Goal: Task Accomplishment & Management: Manage account settings

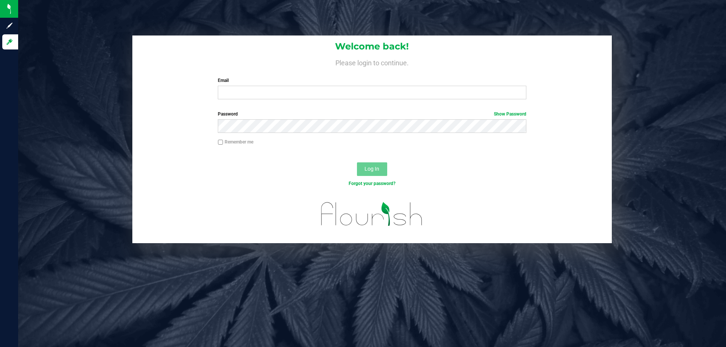
click at [200, 97] on div "Welcome back! Please login to continue. Email Required Please format your email…" at bounding box center [371, 71] width 479 height 70
click at [229, 90] on input "Email" at bounding box center [372, 93] width 308 height 14
click at [253, 85] on div "Email Required Please format your email correctly." at bounding box center [371, 88] width 319 height 22
click at [254, 96] on input "Email" at bounding box center [372, 93] width 308 height 14
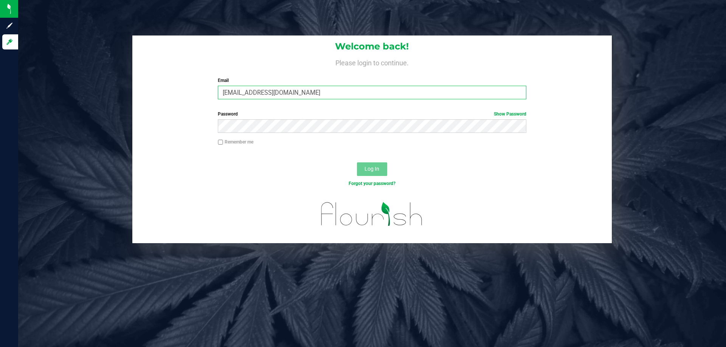
type input "[EMAIL_ADDRESS][DOMAIN_NAME]"
click at [357, 162] on button "Log In" at bounding box center [372, 169] width 30 height 14
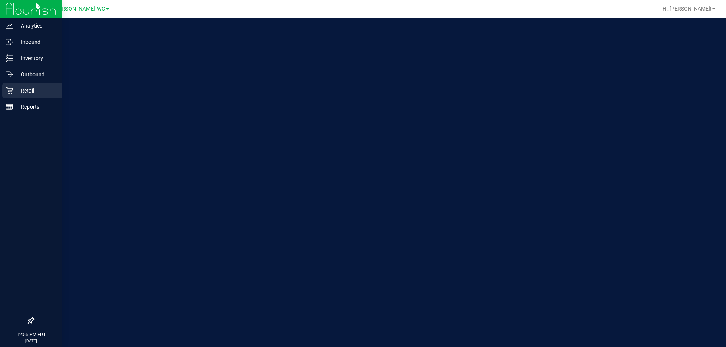
click at [2, 96] on link "Retail" at bounding box center [31, 91] width 62 height 16
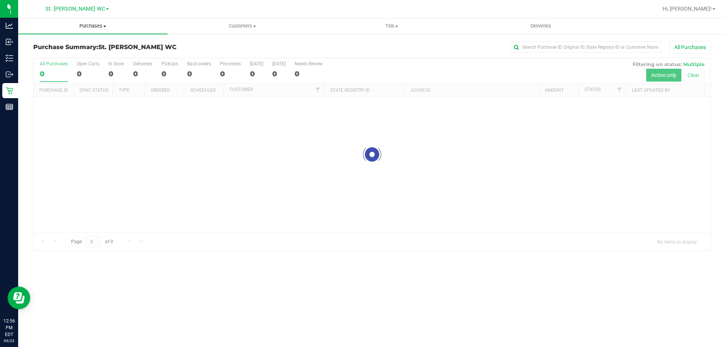
click at [117, 29] on span "Purchases" at bounding box center [92, 26] width 149 height 7
click at [108, 57] on li "Fulfillment" at bounding box center [92, 54] width 149 height 9
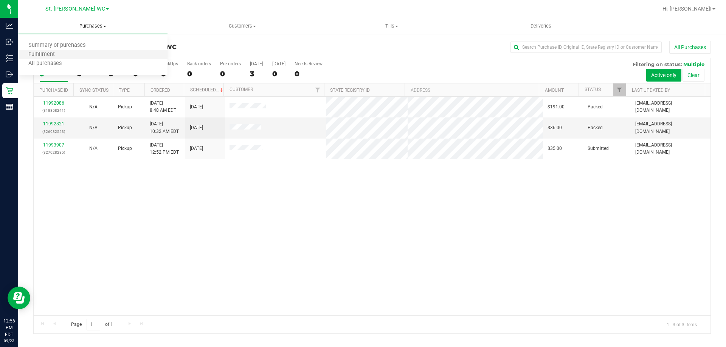
click at [108, 57] on li "Fulfillment" at bounding box center [92, 54] width 149 height 9
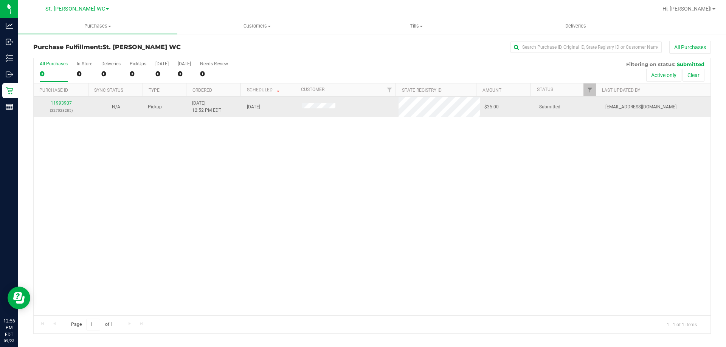
click at [54, 97] on td "11993907 (327028285)" at bounding box center [61, 107] width 55 height 20
click at [60, 113] on p "(327028285)" at bounding box center [61, 110] width 46 height 7
click at [59, 106] on div "11993907 (327028285)" at bounding box center [61, 107] width 46 height 14
click at [58, 104] on link "11993907" at bounding box center [61, 103] width 21 height 5
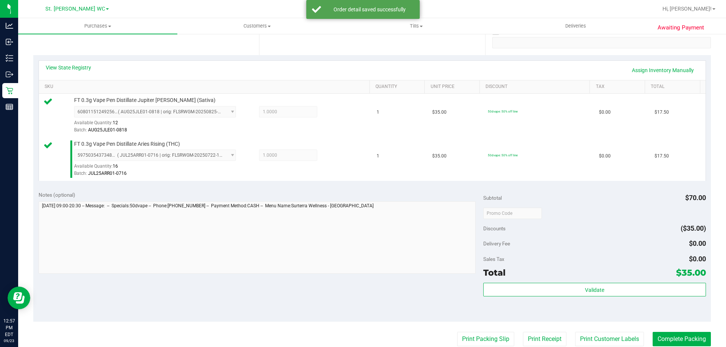
scroll to position [189, 0]
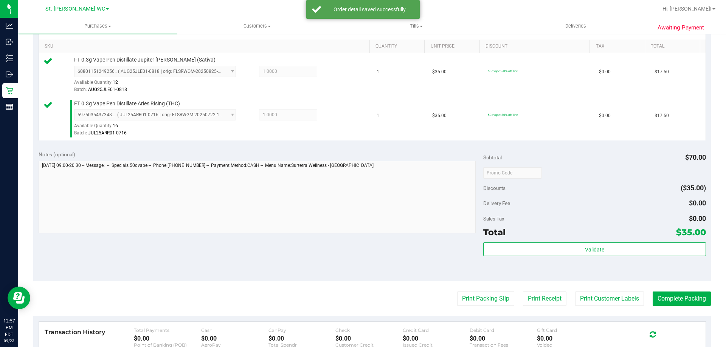
click at [628, 236] on div "Total $35.00" at bounding box center [594, 233] width 222 height 14
click at [621, 241] on div "Subtotal $70.00 Discounts ($35.00) Delivery Fee $0.00 Sales Tax $0.00 Total $35…" at bounding box center [594, 214] width 222 height 126
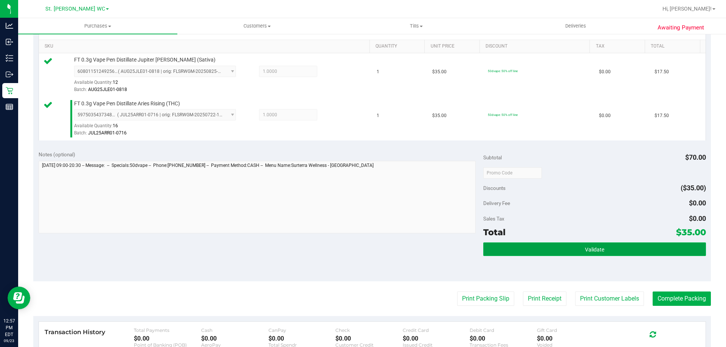
click at [606, 248] on button "Validate" at bounding box center [594, 250] width 222 height 14
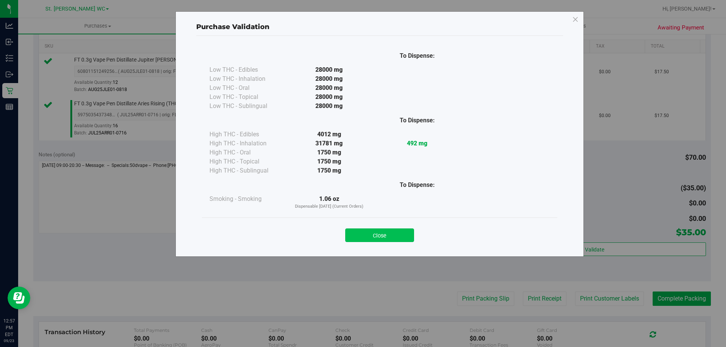
click at [404, 235] on button "Close" at bounding box center [379, 236] width 69 height 14
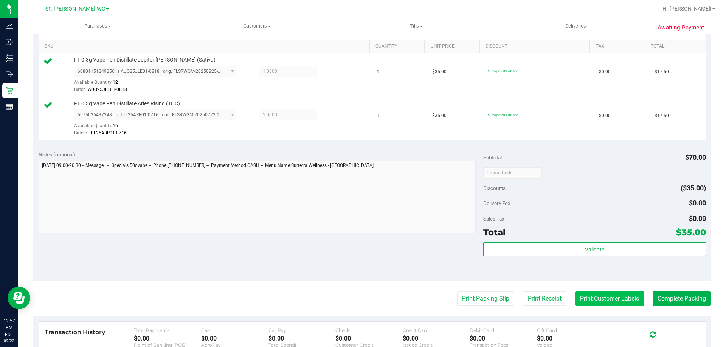
click at [630, 305] on button "Print Customer Labels" at bounding box center [609, 299] width 69 height 14
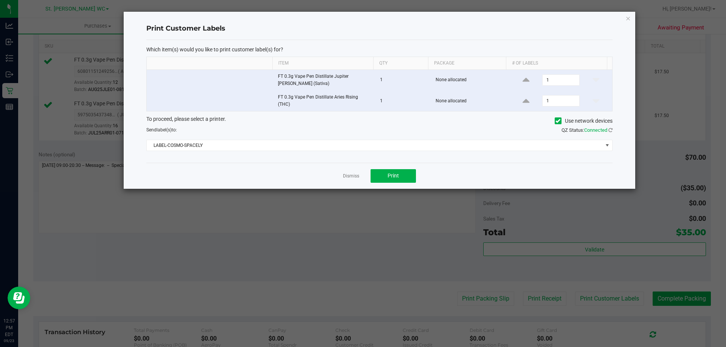
click at [335, 174] on div "Dismiss Print" at bounding box center [379, 176] width 466 height 26
click at [346, 175] on link "Dismiss" at bounding box center [351, 176] width 16 height 6
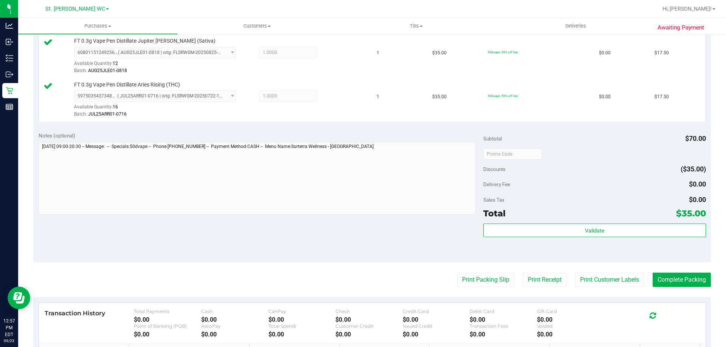
scroll to position [227, 0]
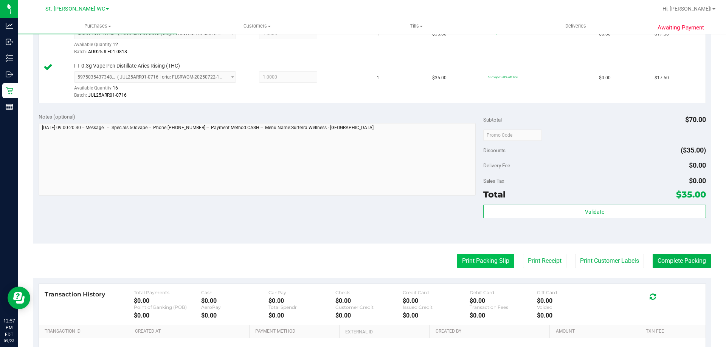
click at [486, 265] on button "Print Packing Slip" at bounding box center [485, 261] width 57 height 14
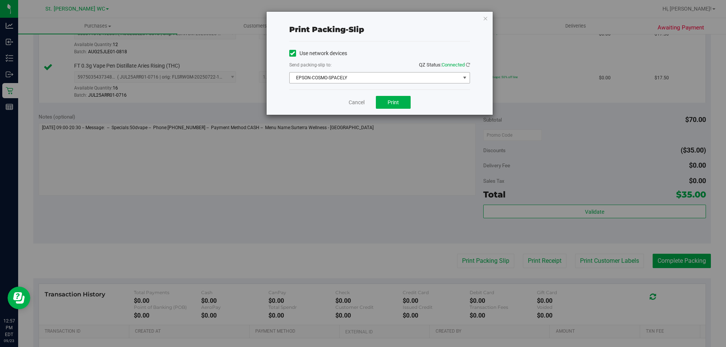
click at [364, 78] on span "EPSON-COSMO-SPACELY" at bounding box center [374, 78] width 170 height 11
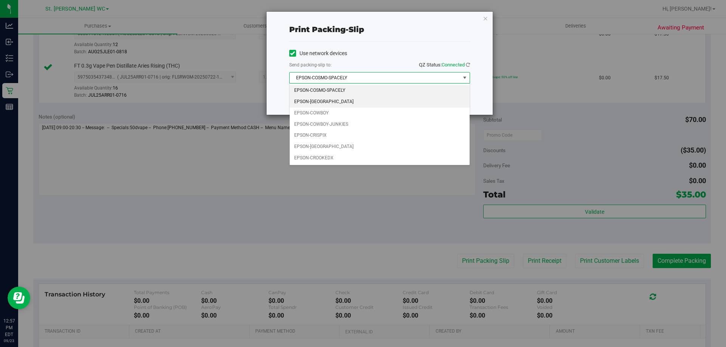
click at [350, 102] on li "EPSON-[GEOGRAPHIC_DATA]" at bounding box center [379, 101] width 180 height 11
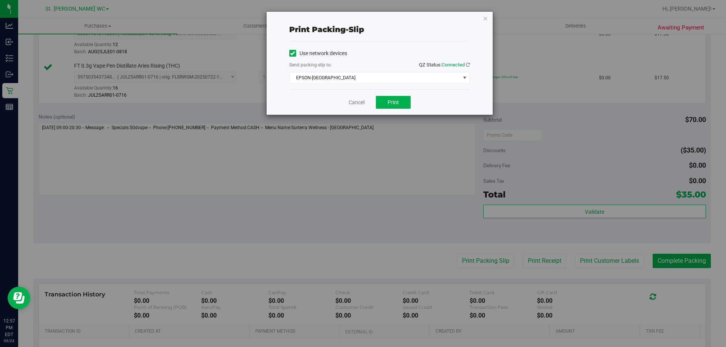
click at [389, 110] on div "Cancel Print" at bounding box center [379, 102] width 181 height 25
click at [379, 106] on button "Print" at bounding box center [393, 102] width 35 height 13
click at [355, 104] on link "Cancel" at bounding box center [356, 103] width 16 height 8
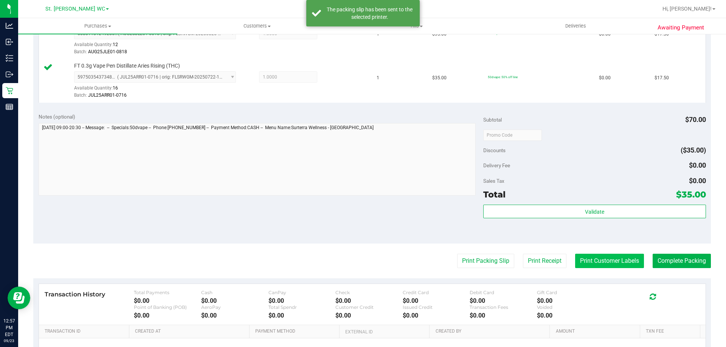
click at [617, 258] on button "Print Customer Labels" at bounding box center [609, 261] width 69 height 14
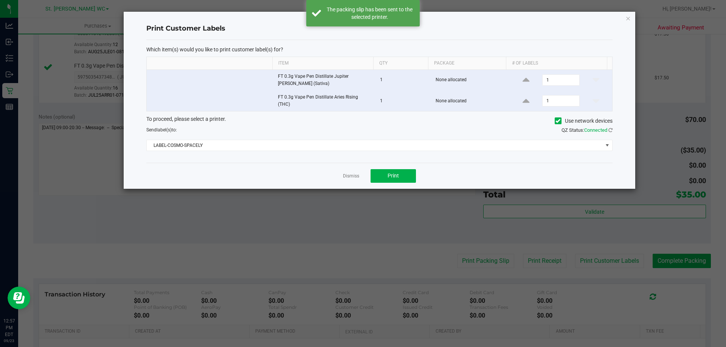
click at [352, 151] on div "Which item(s) would you like to print customer label(s) for? Item Qty Package #…" at bounding box center [379, 101] width 466 height 123
click at [252, 148] on span "LABEL-COSMO-SPACELY" at bounding box center [375, 145] width 456 height 11
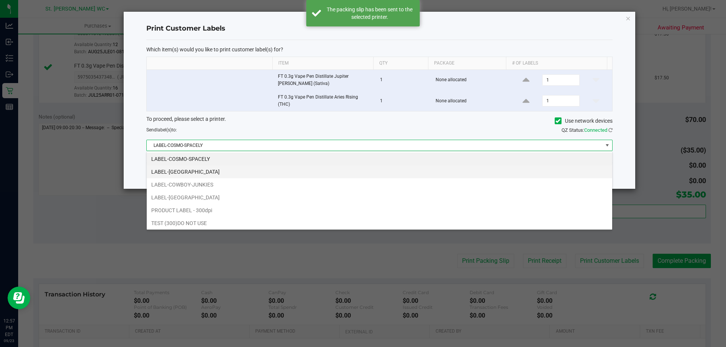
scroll to position [11, 466]
click at [211, 168] on li "LABEL-[GEOGRAPHIC_DATA]" at bounding box center [379, 172] width 465 height 13
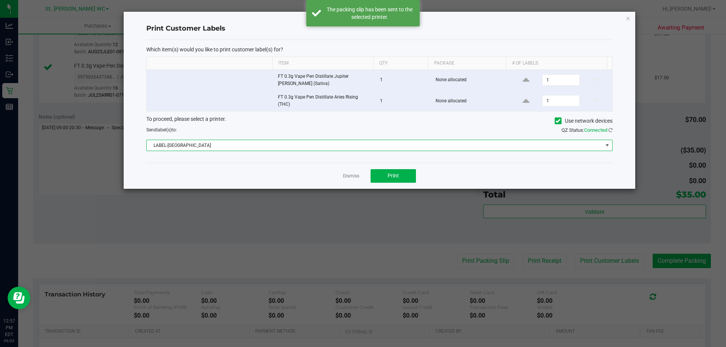
drag, startPoint x: 213, startPoint y: 169, endPoint x: 358, endPoint y: 163, distance: 145.6
click at [213, 169] on div "Dismiss Print" at bounding box center [379, 176] width 466 height 26
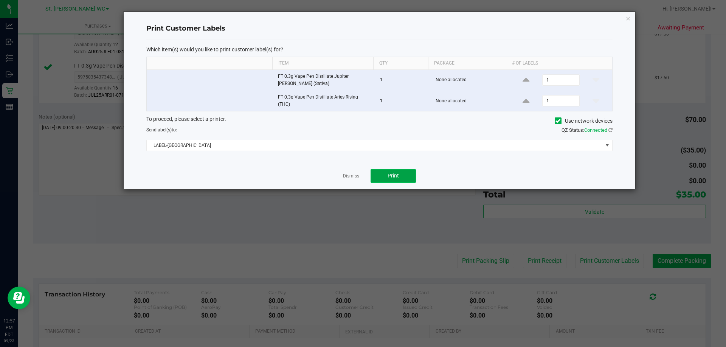
click at [398, 174] on span "Print" at bounding box center [392, 176] width 11 height 6
click at [354, 175] on link "Dismiss" at bounding box center [351, 176] width 16 height 6
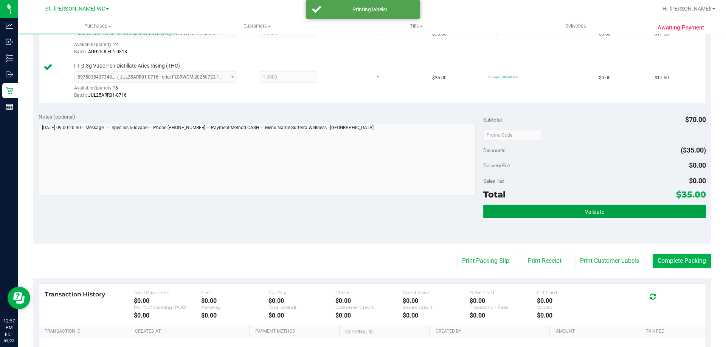
click at [552, 209] on button "Validate" at bounding box center [594, 212] width 222 height 14
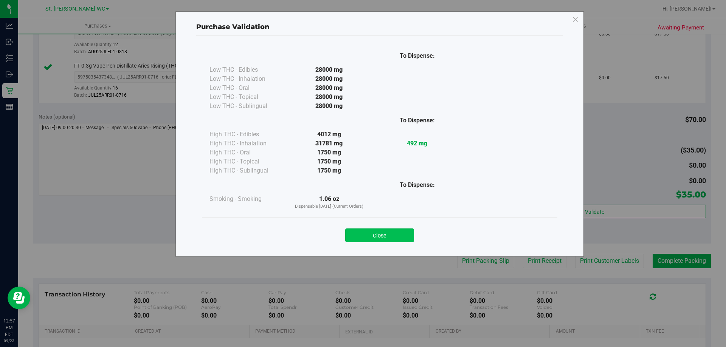
click at [358, 235] on button "Close" at bounding box center [379, 236] width 69 height 14
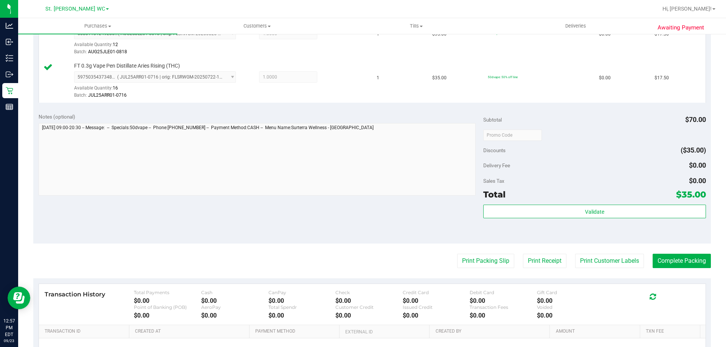
click at [323, 200] on div "Notes (optional) Subtotal $70.00 Discounts ($35.00) Delivery Fee $0.00 Sales Ta…" at bounding box center [371, 176] width 677 height 136
click at [703, 266] on button "Complete Packing" at bounding box center [681, 261] width 58 height 14
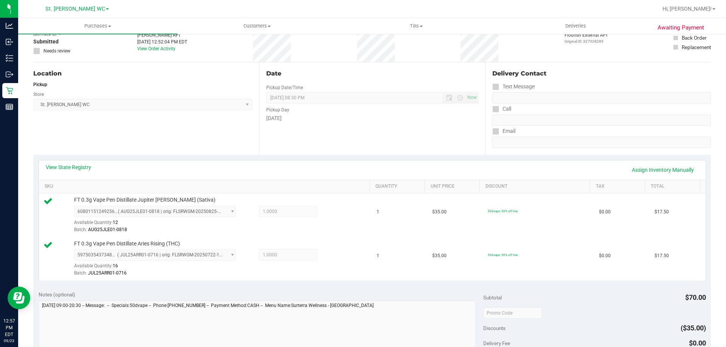
scroll to position [0, 0]
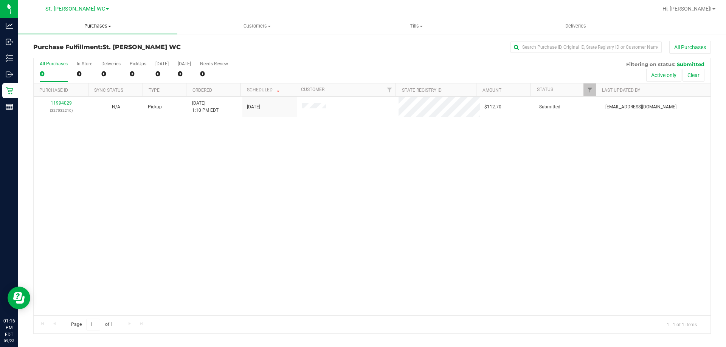
click at [76, 24] on span "Purchases" at bounding box center [97, 26] width 159 height 7
click at [67, 51] on li "Fulfillment" at bounding box center [97, 54] width 159 height 9
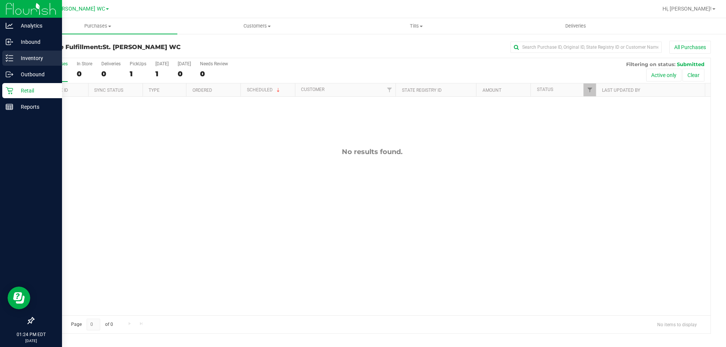
click at [12, 56] on line at bounding box center [11, 56] width 4 height 0
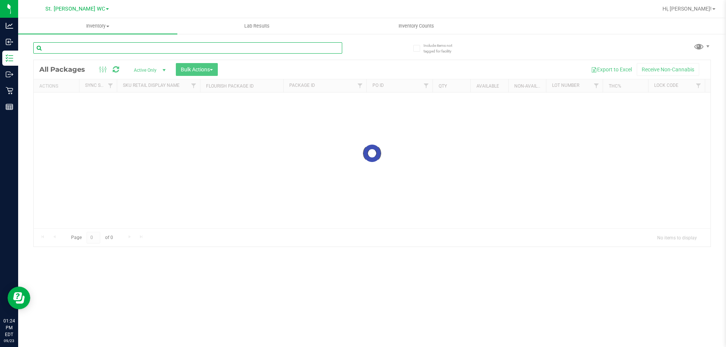
click at [49, 46] on input "text" at bounding box center [187, 47] width 309 height 11
paste input "FT 0.5g Vape Cart Distillate Atomic Pop (Hybrid)"
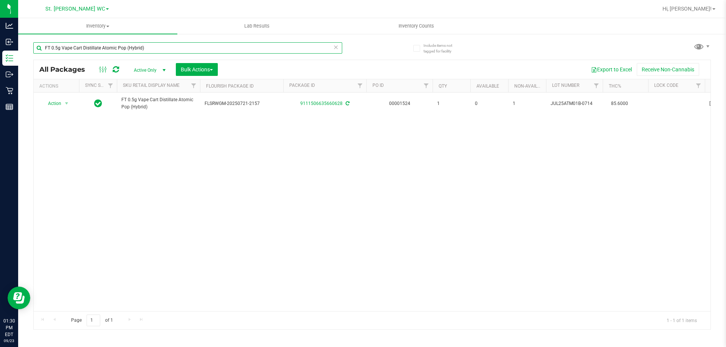
click at [96, 51] on input "FT 0.5g Vape Cart Distillate Atomic Pop (Hybrid)" at bounding box center [187, 47] width 309 height 11
click at [96, 50] on input "FT 0.5g Vape Cart Distillate Atomic Pop (Hybrid)" at bounding box center [187, 47] width 309 height 11
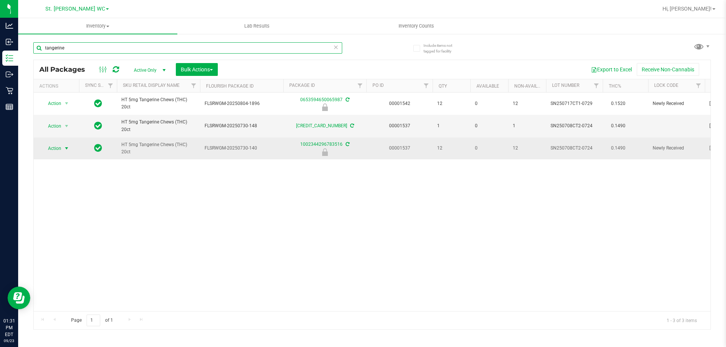
type input "tangerine"
click at [63, 148] on span "select" at bounding box center [66, 148] width 9 height 11
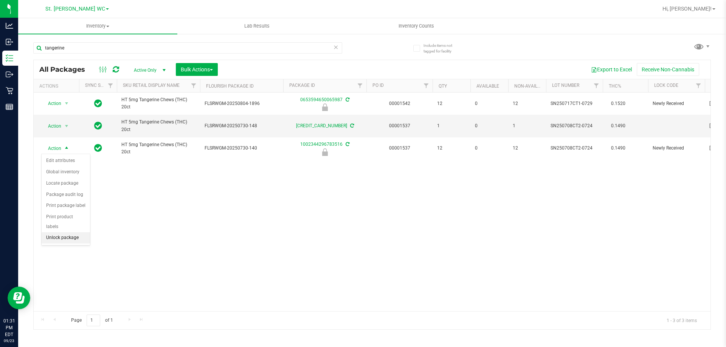
click at [68, 232] on li "Unlock package" at bounding box center [66, 237] width 48 height 11
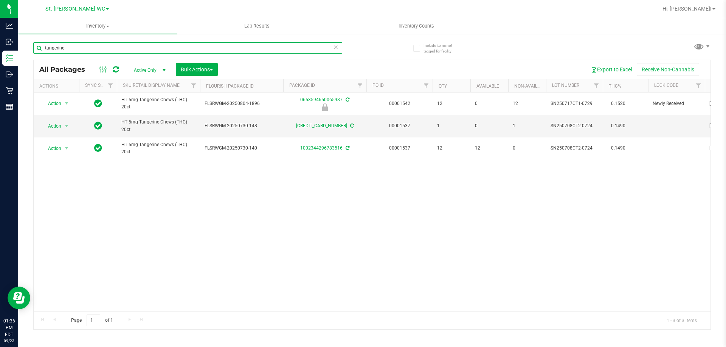
click at [79, 49] on input "tangerine" at bounding box center [187, 47] width 309 height 11
paste input "FT 0.5g Vape Cart Distillate Master Kush (Indica)"
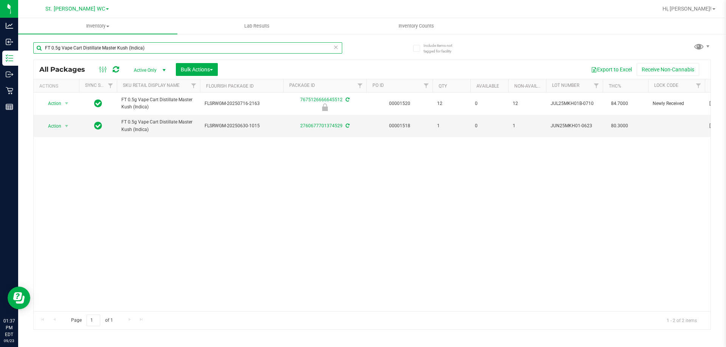
click at [84, 47] on input "FT 0.5g Vape Cart Distillate Master Kush (Indica)" at bounding box center [187, 47] width 309 height 11
paste input "Green Crack (Sativ"
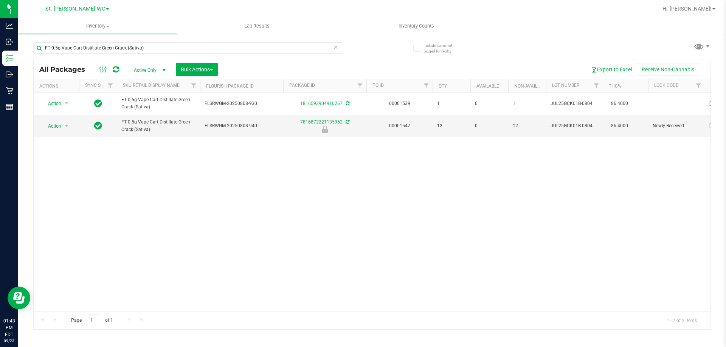
click at [129, 55] on div "FT 0.5g Vape Cart Distillate Green Crack (Sativa)" at bounding box center [187, 50] width 309 height 17
click at [129, 50] on input "FT 0.5g Vape Cart Distillate Green Crack (Sativa)" at bounding box center [187, 47] width 309 height 11
type input "L"
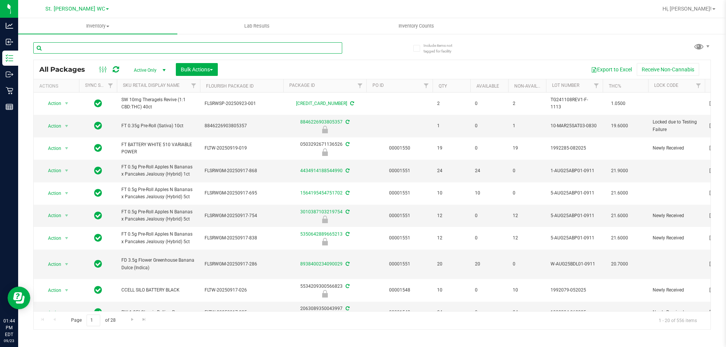
click at [131, 47] on input "text" at bounding box center [187, 47] width 309 height 11
paste input "FT 0.5g Vape Cart Distillate Northern Lights (Indica)"
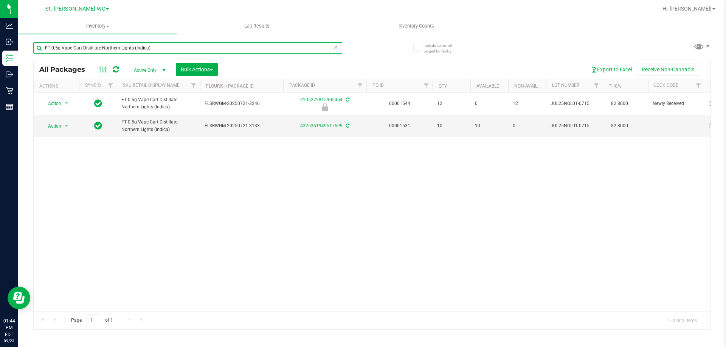
click at [138, 46] on input "FT 0.5g Vape Cart Distillate Northern Lights (Indica)" at bounding box center [187, 47] width 309 height 11
paste input "Master Kush"
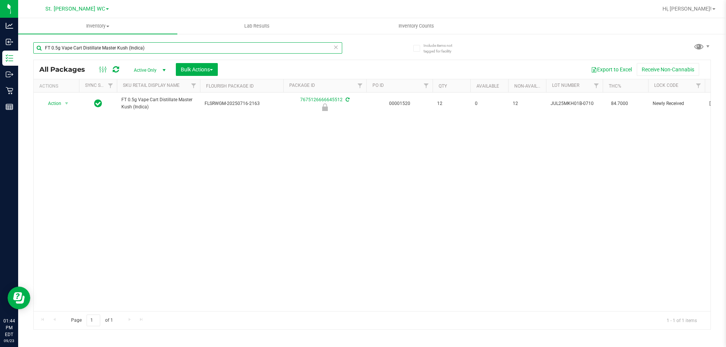
click at [147, 53] on input "FT 0.5g Vape Cart Distillate Master Kush (Indica)" at bounding box center [187, 47] width 309 height 11
paste input "Green Crack (Sativ"
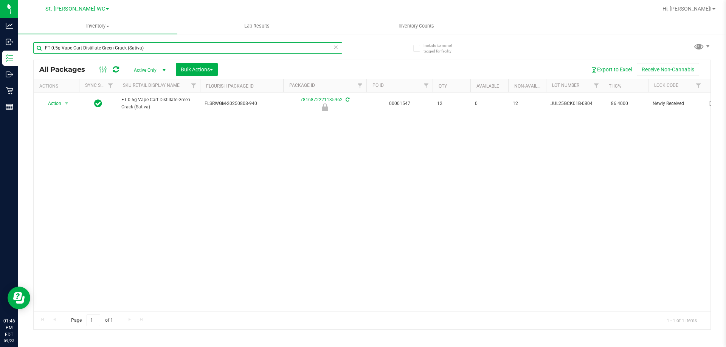
click at [98, 47] on input "FT 0.5g Vape Cart Distillate Green Crack (Sativa)" at bounding box center [187, 47] width 309 height 11
paste input "[PERSON_NAME] Dream"
click at [128, 54] on div "FT 0.5g Vape Cart Distillate [PERSON_NAME] Dream (Sativa)" at bounding box center [187, 50] width 309 height 17
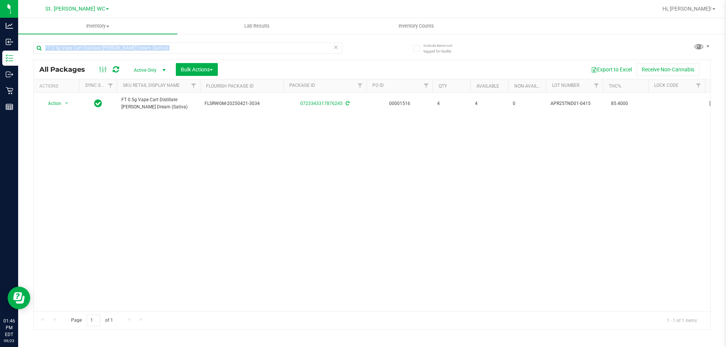
click at [128, 54] on div "FT 0.5g Vape Cart Distillate [PERSON_NAME] Dream (Sativa)" at bounding box center [187, 50] width 309 height 17
click at [128, 52] on input "FT 0.5g Vape Cart Distillate [PERSON_NAME] Dream (Sativa)" at bounding box center [187, 47] width 309 height 11
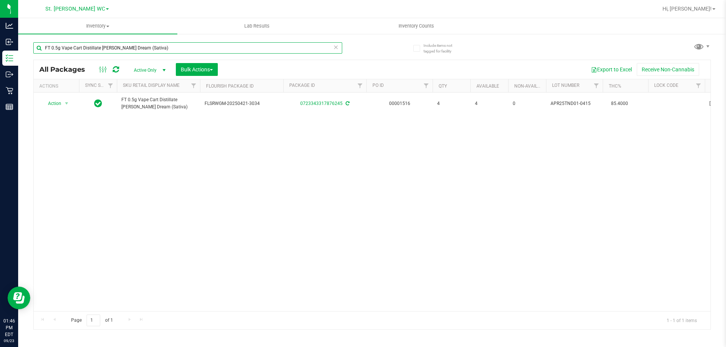
paste input "Northern Lights (Indic"
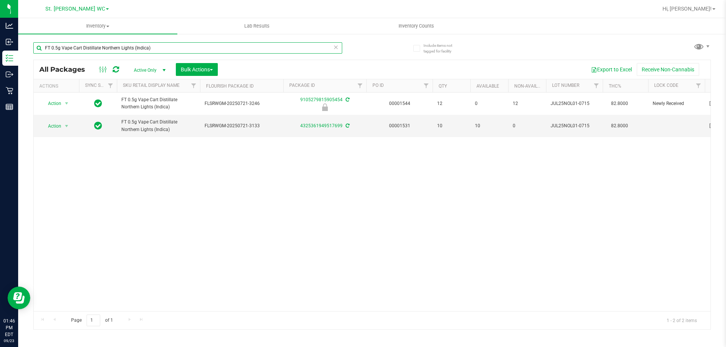
click at [101, 43] on input "FT 0.5g Vape Cart Distillate Northern Lights (Indica)" at bounding box center [187, 47] width 309 height 11
paste input "Lime Sorbet"
type input "FT 0.5g Vape Cart Distillate Lime Sorbet (Indica)"
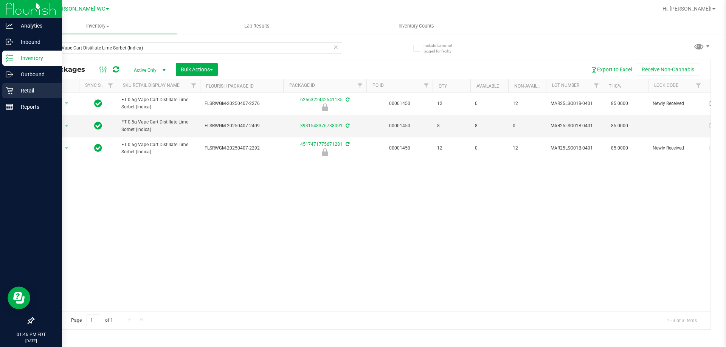
click at [16, 91] on p "Retail" at bounding box center [35, 90] width 45 height 9
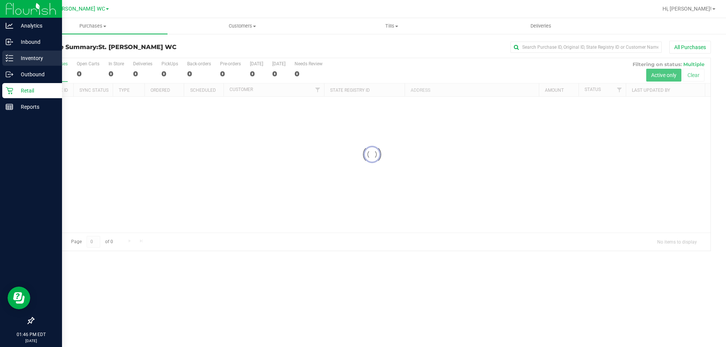
click at [11, 53] on div "Inventory" at bounding box center [32, 58] width 60 height 15
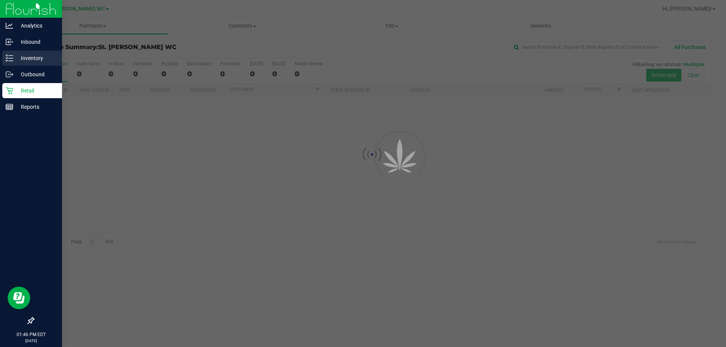
click at [12, 53] on div "Inventory" at bounding box center [32, 58] width 60 height 15
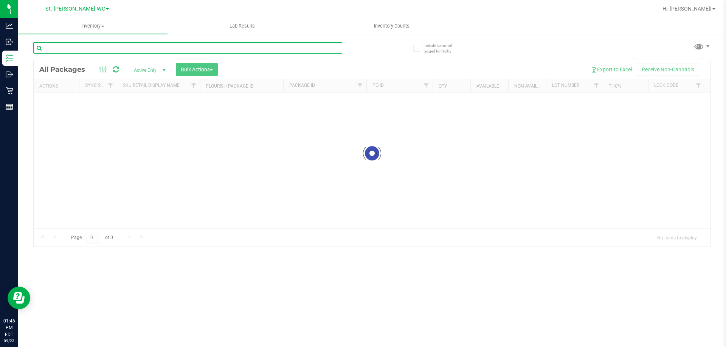
click at [85, 48] on input "text" at bounding box center [187, 47] width 309 height 11
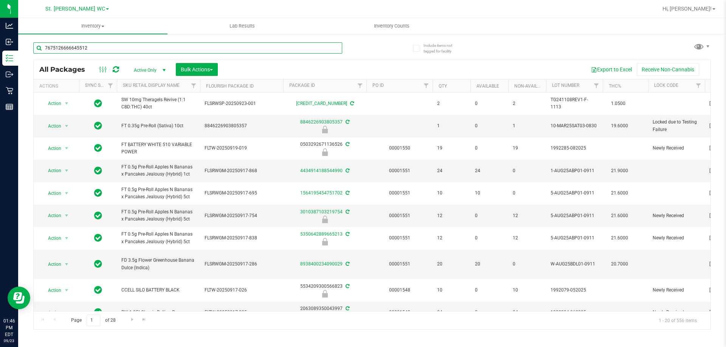
type input "7675126666645512"
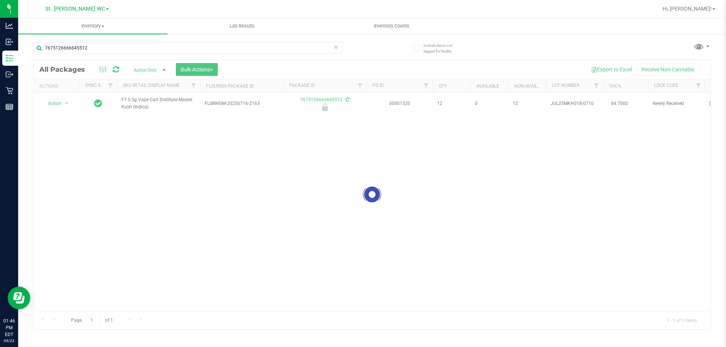
click at [63, 101] on div at bounding box center [372, 194] width 676 height 269
click at [63, 101] on span "select" at bounding box center [66, 103] width 9 height 11
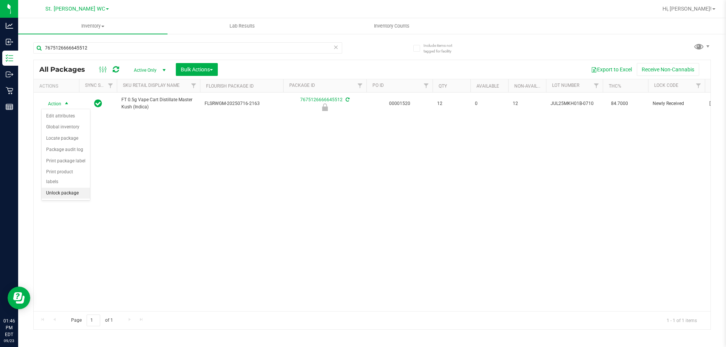
click at [62, 188] on li "Unlock package" at bounding box center [66, 193] width 48 height 11
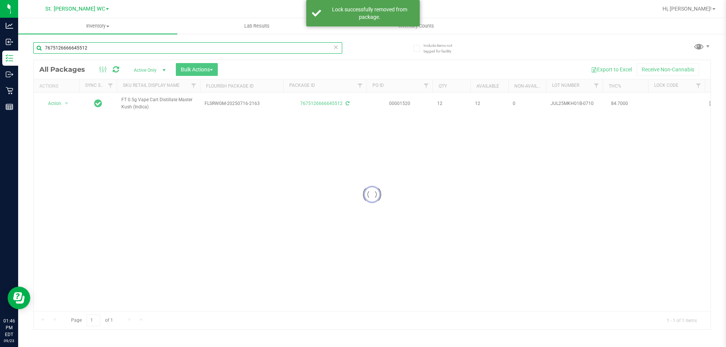
click at [102, 51] on input "7675126666645512" at bounding box center [187, 47] width 309 height 11
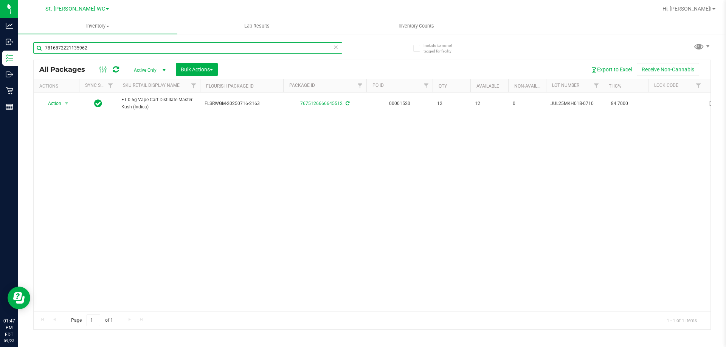
type input "7816872221135962"
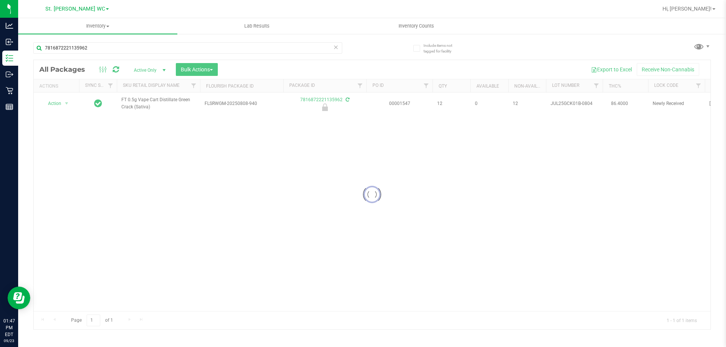
click at [59, 102] on div at bounding box center [372, 194] width 676 height 269
click at [59, 102] on span "Action" at bounding box center [51, 103] width 20 height 11
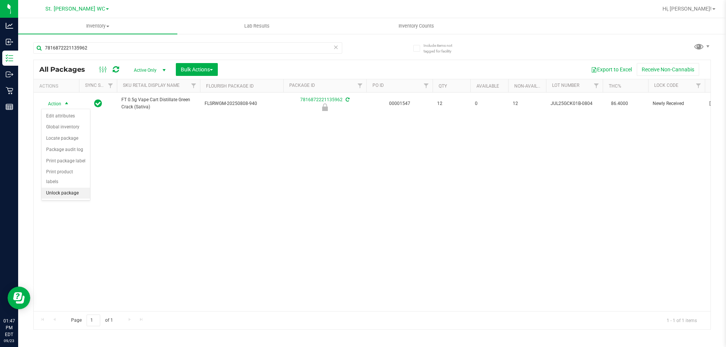
click at [67, 188] on li "Unlock package" at bounding box center [66, 193] width 48 height 11
click at [24, 91] on div "Include items not tagged for facility 7816872221135962 All Packages Active Only…" at bounding box center [371, 148] width 707 height 231
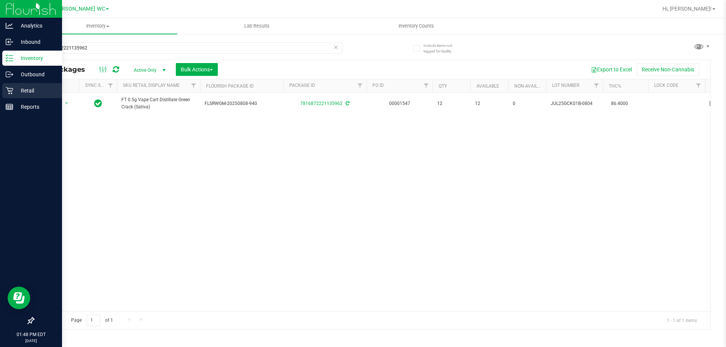
click at [8, 94] on div "Retail" at bounding box center [32, 90] width 60 height 15
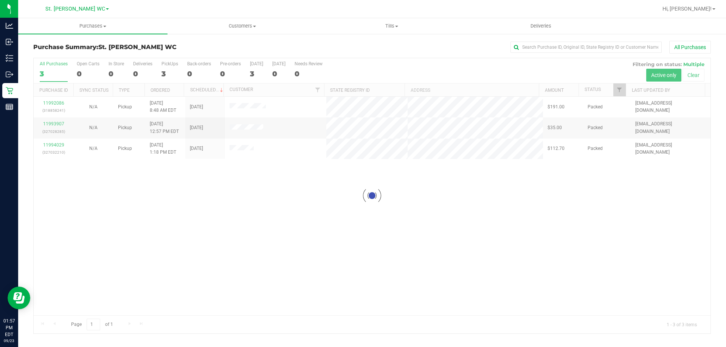
click at [306, 205] on div at bounding box center [372, 195] width 676 height 275
click at [304, 198] on div at bounding box center [372, 195] width 676 height 275
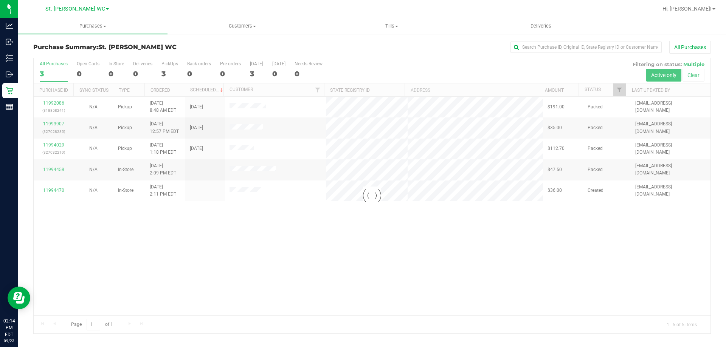
click at [240, 253] on div at bounding box center [372, 195] width 676 height 275
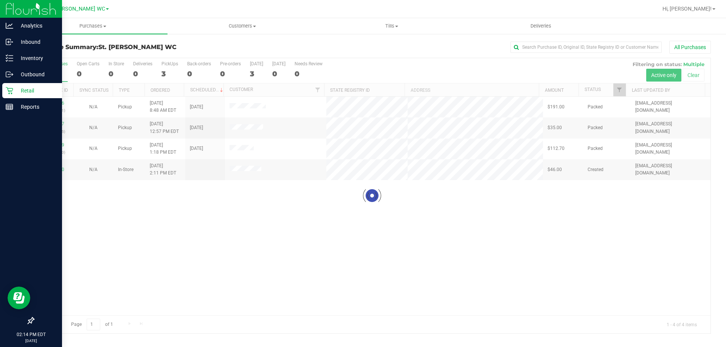
click at [12, 85] on div "Retail" at bounding box center [32, 90] width 60 height 15
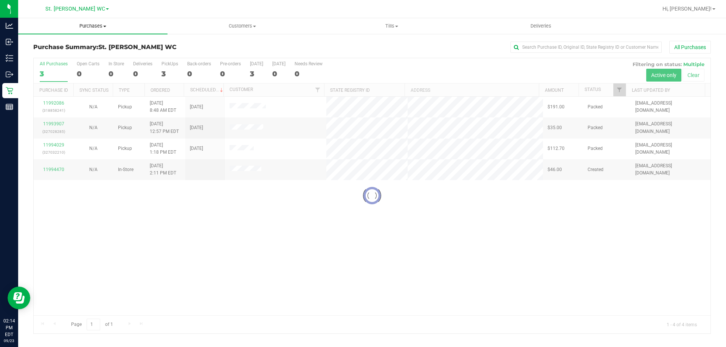
click at [127, 20] on uib-tab-heading "Purchases Summary of purchases Fulfillment All purchases" at bounding box center [92, 26] width 149 height 16
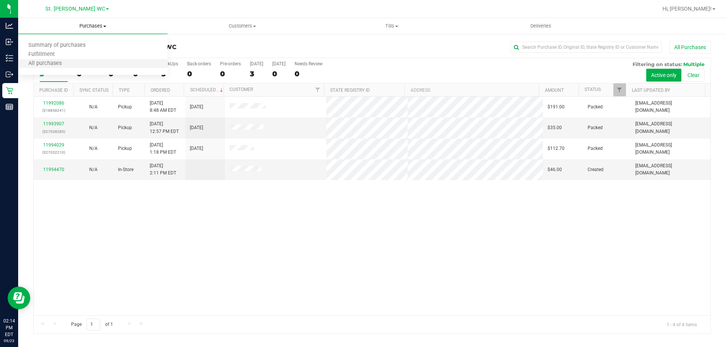
click at [98, 60] on li "All purchases" at bounding box center [92, 63] width 149 height 9
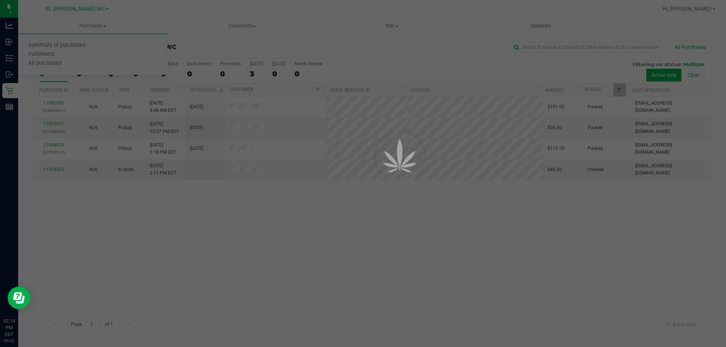
click at [116, 57] on div at bounding box center [363, 173] width 726 height 347
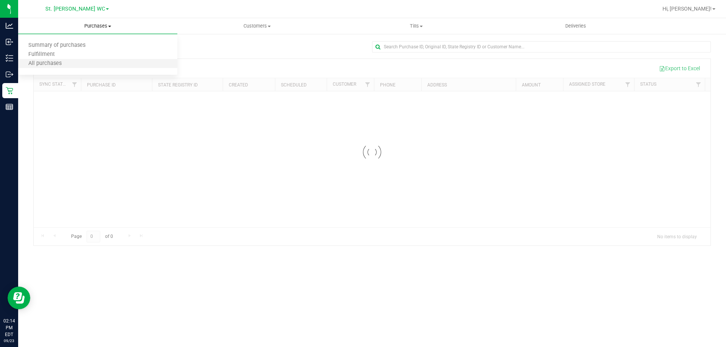
click at [119, 59] on li "All purchases" at bounding box center [97, 63] width 159 height 9
click at [123, 24] on span "Purchases" at bounding box center [97, 26] width 159 height 7
click at [108, 52] on li "Fulfillment" at bounding box center [97, 54] width 159 height 9
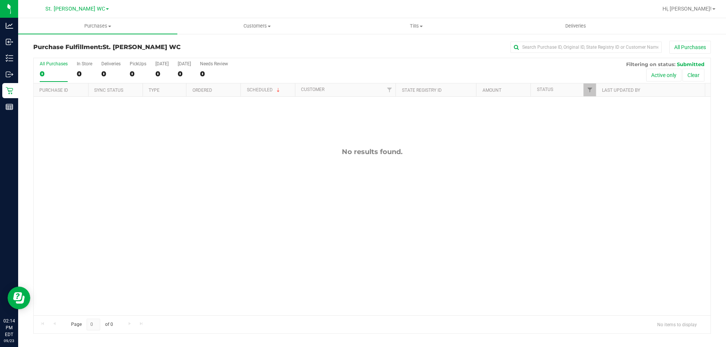
click at [126, 155] on div "No results found." at bounding box center [372, 152] width 676 height 8
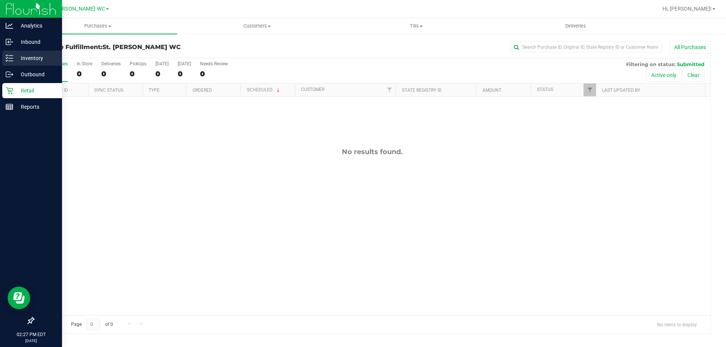
click at [26, 55] on p "Inventory" at bounding box center [35, 58] width 45 height 9
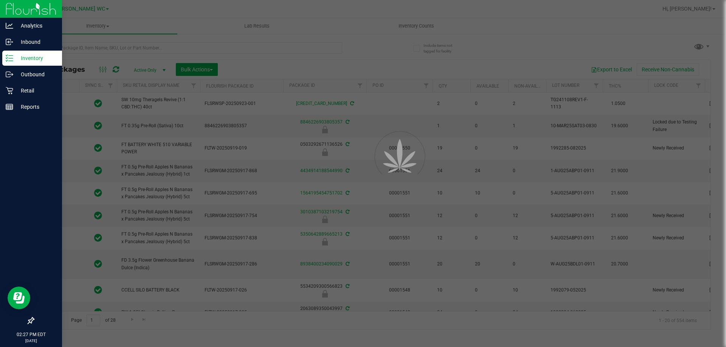
type input "[DATE]"
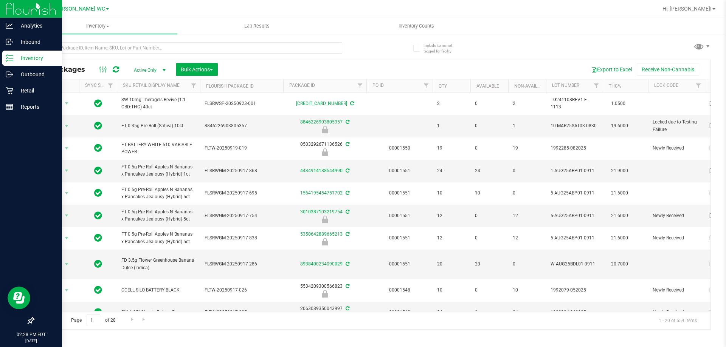
click at [573, 39] on div "All Packages Active Only Active Only Lab Samples Locked All External Internal B…" at bounding box center [371, 182] width 677 height 295
click at [573, 41] on div "All Packages Active Only Active Only Lab Samples Locked All External Internal B…" at bounding box center [371, 182] width 677 height 295
click at [10, 85] on div "Retail" at bounding box center [32, 90] width 60 height 15
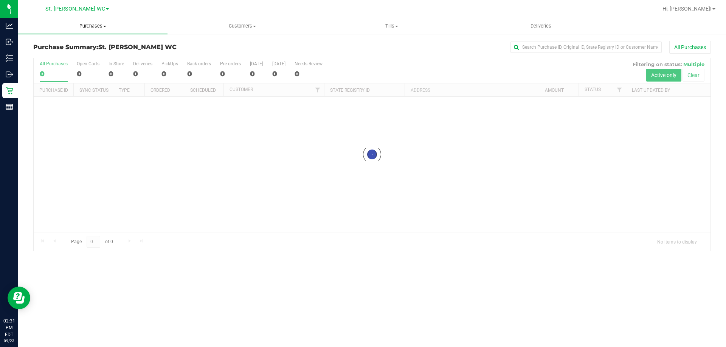
click at [78, 28] on span "Purchases" at bounding box center [92, 26] width 149 height 7
click at [68, 54] on li "Fulfillment" at bounding box center [92, 54] width 149 height 9
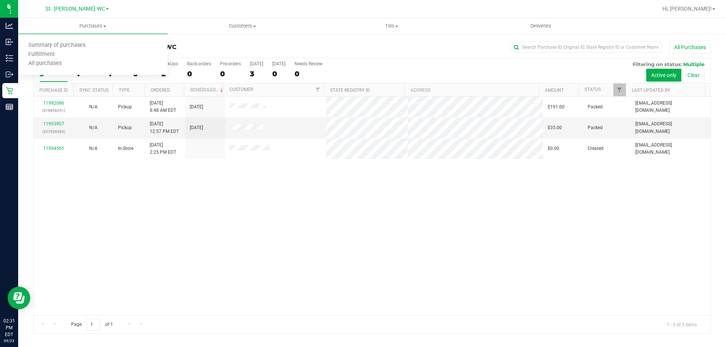
click at [177, 183] on div "11992086 (318858241) N/A Pickup [DATE] 8:48 AM EDT 9/23/2025 $191.00 Packed [EM…" at bounding box center [372, 206] width 676 height 219
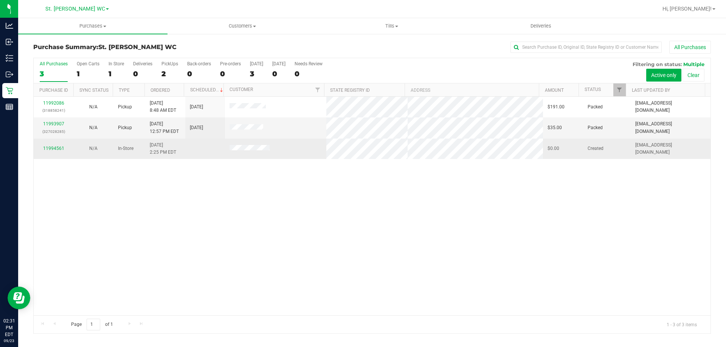
click at [61, 145] on div "11994561" at bounding box center [53, 148] width 31 height 7
click at [59, 147] on link "11994561" at bounding box center [53, 148] width 21 height 5
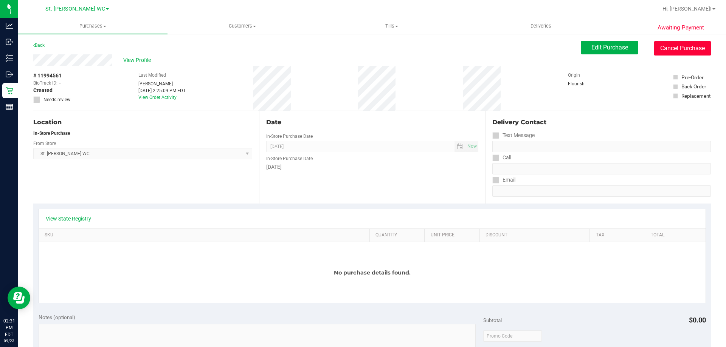
click at [663, 52] on button "Cancel Purchase" at bounding box center [682, 48] width 57 height 14
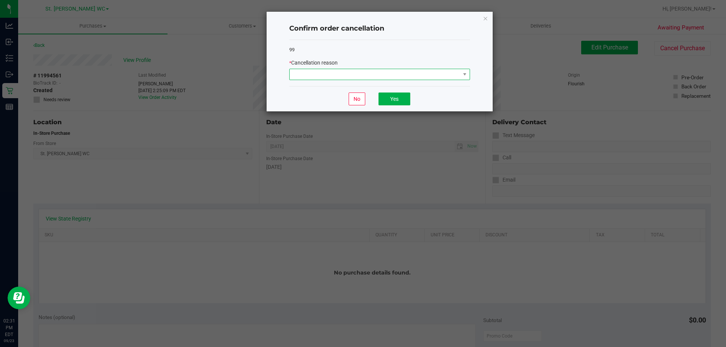
click at [335, 73] on span at bounding box center [374, 74] width 170 height 11
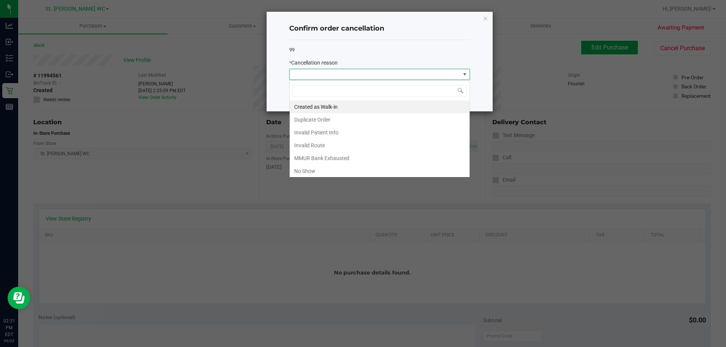
scroll to position [11, 181]
click at [341, 166] on li "No Show" at bounding box center [379, 171] width 180 height 13
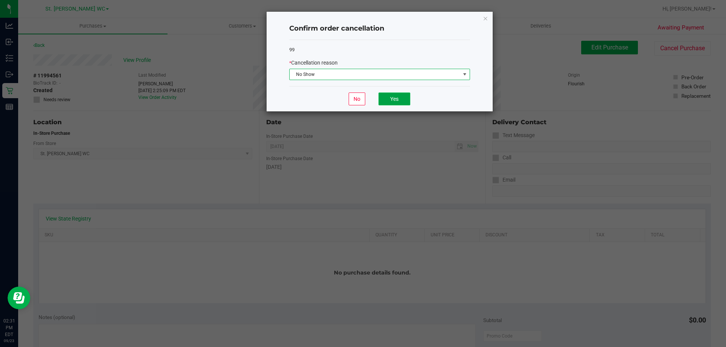
click at [401, 104] on button "Yes" at bounding box center [394, 99] width 32 height 13
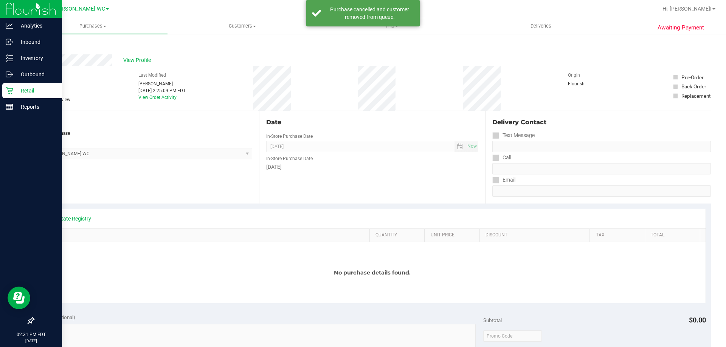
click at [0, 92] on link "Retail" at bounding box center [31, 91] width 62 height 16
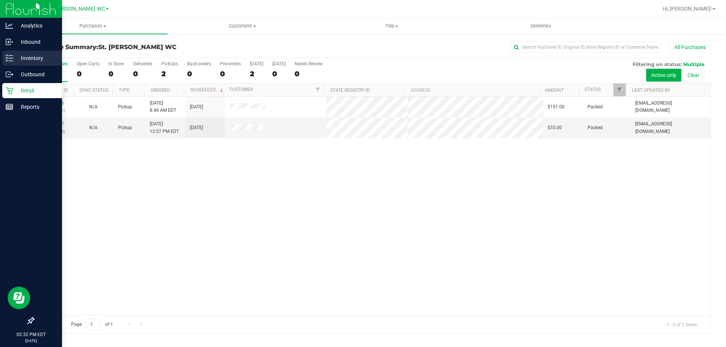
click at [25, 57] on p "Inventory" at bounding box center [35, 58] width 45 height 9
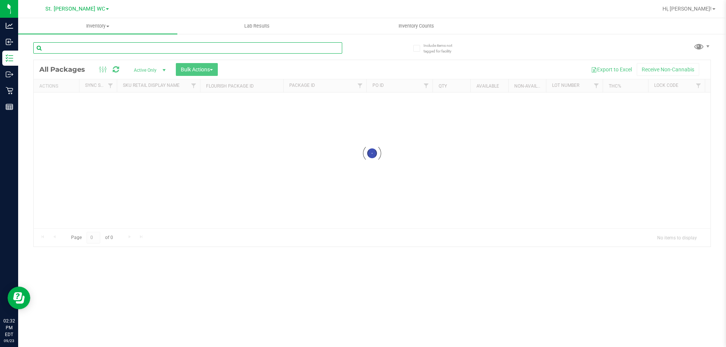
click at [122, 52] on input "text" at bounding box center [187, 47] width 309 height 11
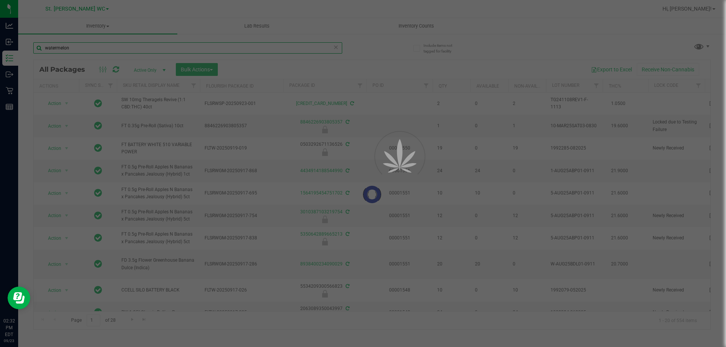
type input "watermelon"
click at [98, 45] on div at bounding box center [363, 173] width 726 height 347
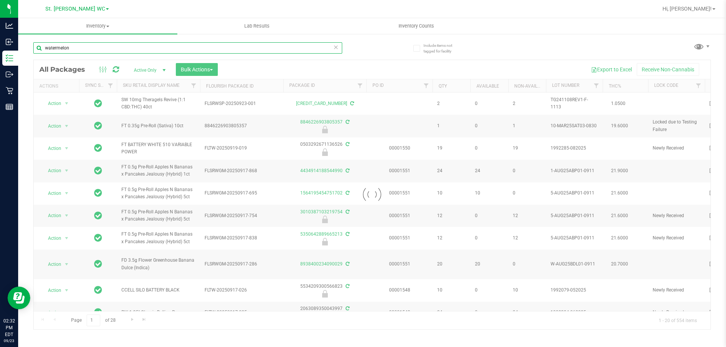
click at [98, 45] on input "watermelon" at bounding box center [187, 47] width 309 height 11
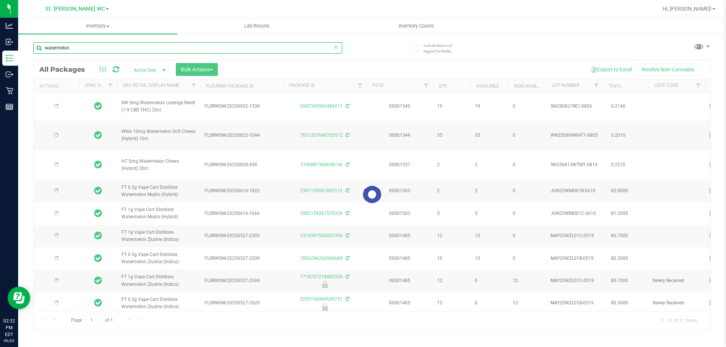
type input "[DATE]"
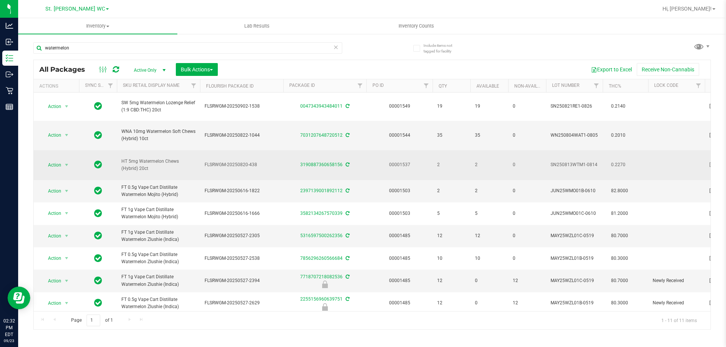
click at [152, 164] on span "HT 5mg Watermelon Chews (Hybrid) 20ct" at bounding box center [158, 165] width 74 height 14
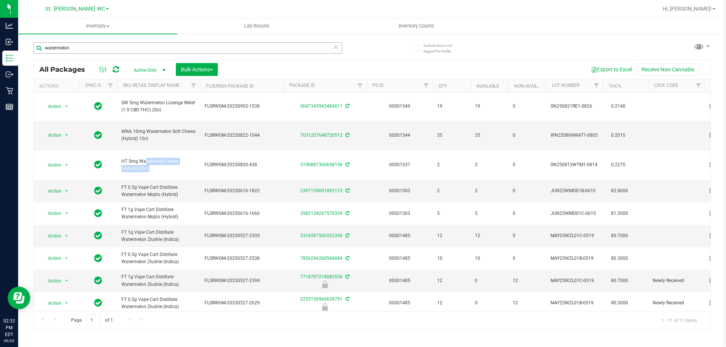
copy tr "HT 5mg Watermelon Chews (Hybrid) 20ct"
click at [155, 52] on input "watermelon" at bounding box center [187, 47] width 309 height 11
paste input "HT 5mg Watermelon Chews (Hybrid) 20ct"
click at [155, 51] on input "watermelon" at bounding box center [187, 47] width 309 height 11
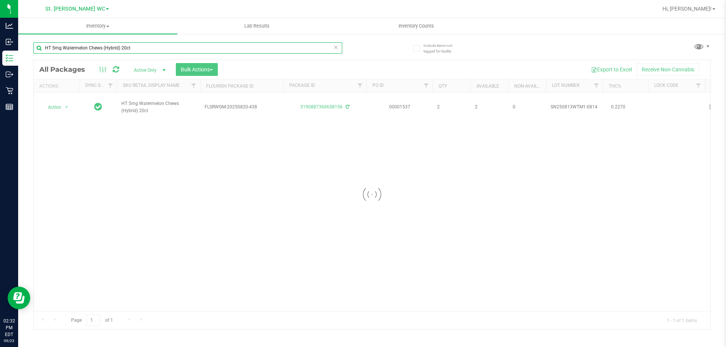
click at [155, 51] on input "HT 5mg Watermelon Chews (Hybrid) 20ct" at bounding box center [187, 47] width 309 height 11
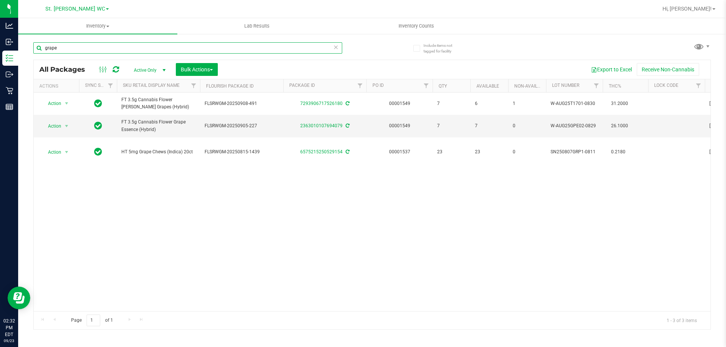
type input "grape"
click at [237, 214] on div "Action Action Adjust qty Create package Edit attributes Global inventory Locate…" at bounding box center [372, 202] width 676 height 219
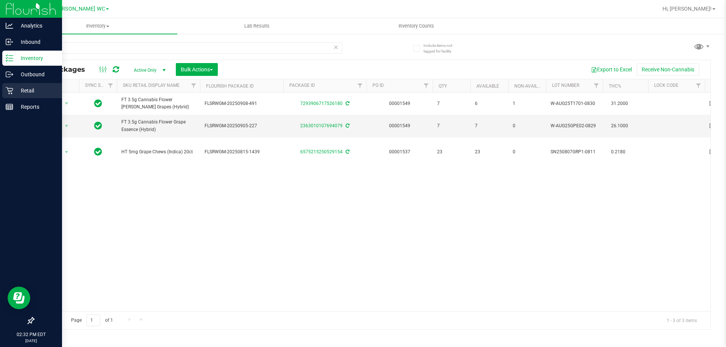
click at [8, 89] on icon at bounding box center [9, 90] width 7 height 7
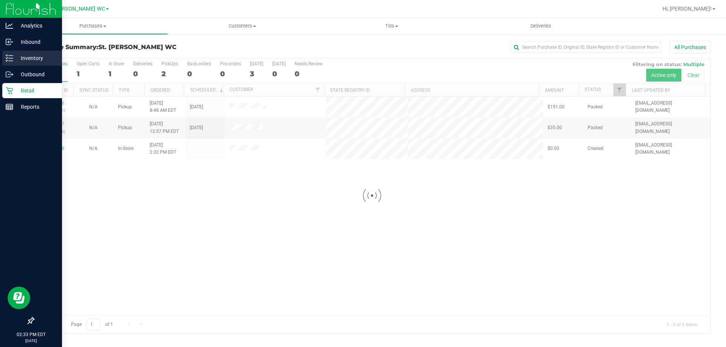
click at [7, 60] on icon at bounding box center [10, 58] width 8 height 8
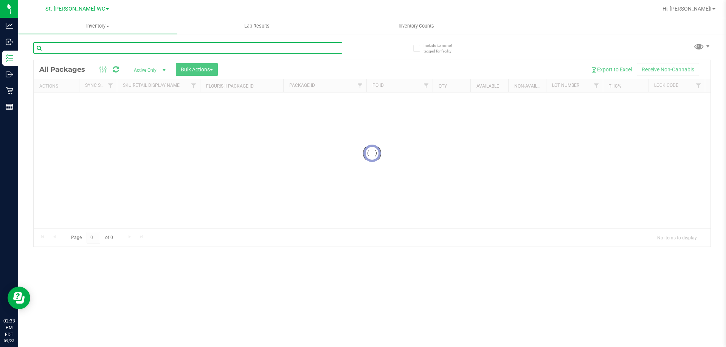
click at [82, 46] on input "text" at bounding box center [187, 47] width 309 height 11
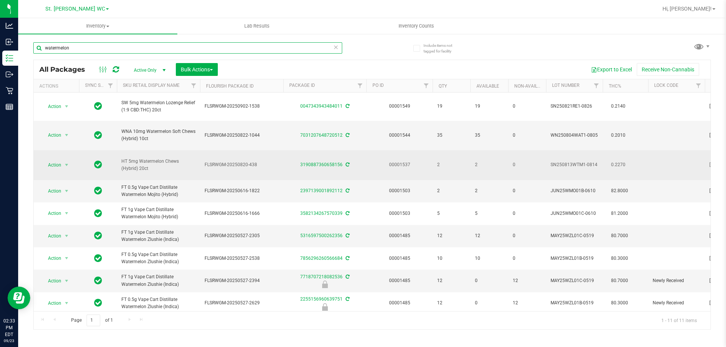
type input "watermelon"
click at [146, 161] on span "HT 5mg Watermelon Chews (Hybrid) 20ct" at bounding box center [158, 165] width 74 height 14
click at [321, 163] on link "3190887360658156" at bounding box center [321, 164] width 42 height 5
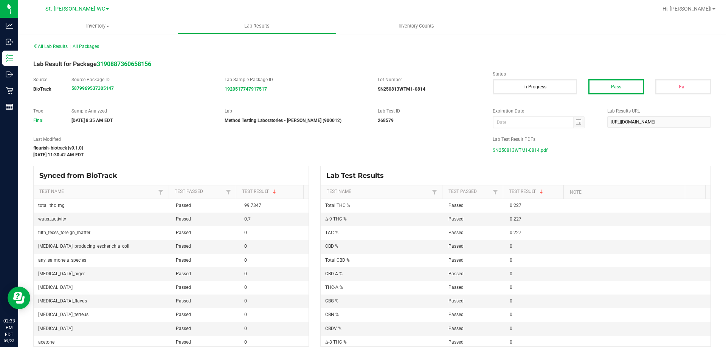
click at [522, 150] on span "SN250813WTM1-0814.pdf" at bounding box center [519, 150] width 55 height 11
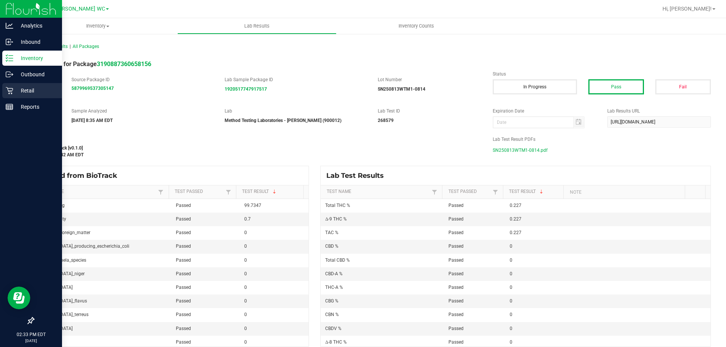
click at [18, 85] on div "Retail" at bounding box center [32, 90] width 60 height 15
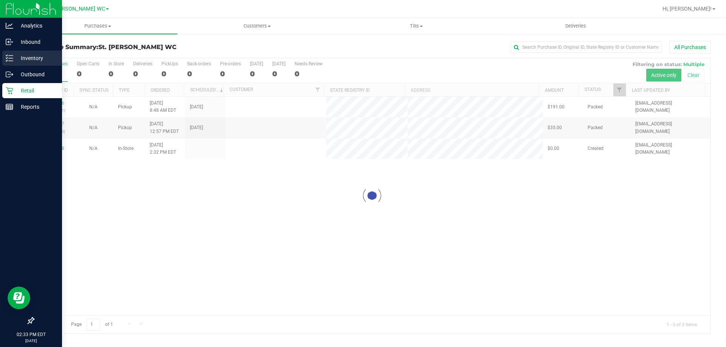
click at [14, 59] on p "Inventory" at bounding box center [35, 58] width 45 height 9
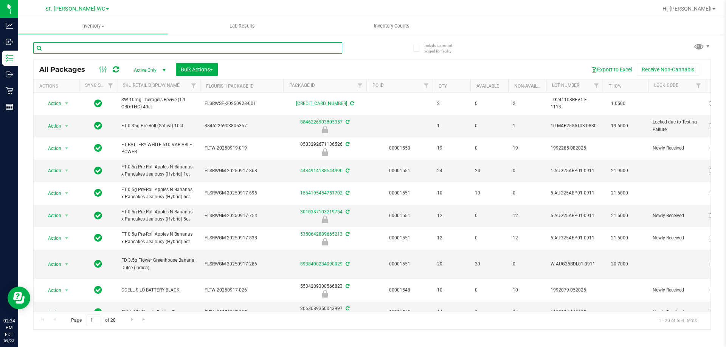
click at [78, 45] on input "text" at bounding box center [187, 47] width 309 height 11
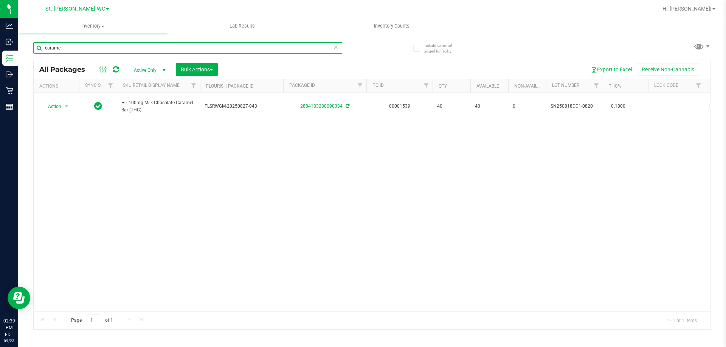
type input "caramel"
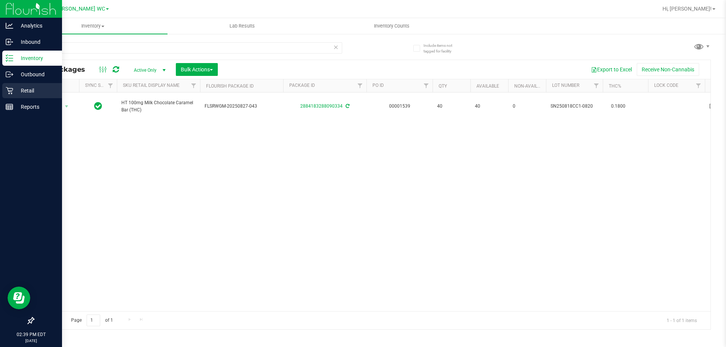
click at [8, 98] on div "Retail" at bounding box center [32, 90] width 60 height 15
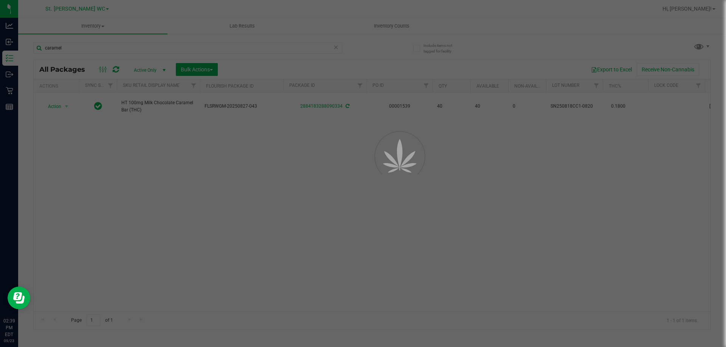
click at [108, 29] on div at bounding box center [363, 173] width 726 height 347
click at [107, 33] on div at bounding box center [363, 173] width 726 height 347
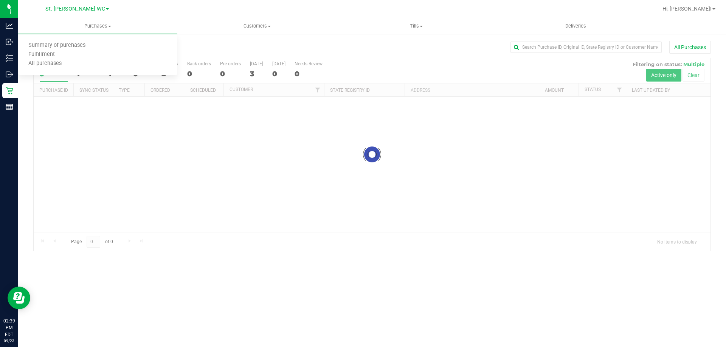
click at [102, 56] on li "Fulfillment" at bounding box center [97, 54] width 159 height 9
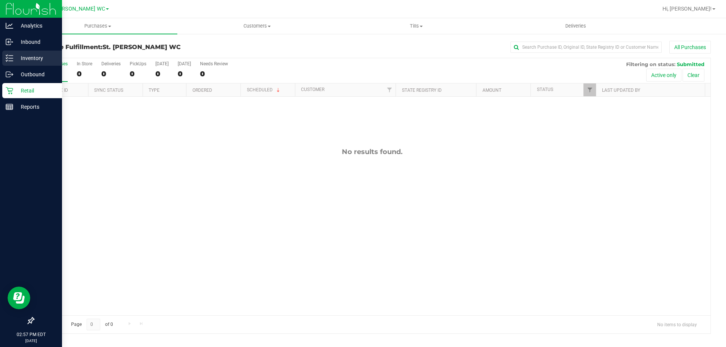
click at [6, 55] on icon at bounding box center [10, 58] width 8 height 8
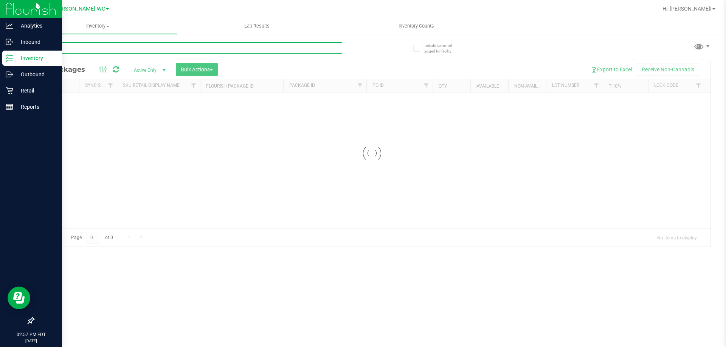
click at [77, 43] on input "text" at bounding box center [187, 47] width 309 height 11
type input "milk"
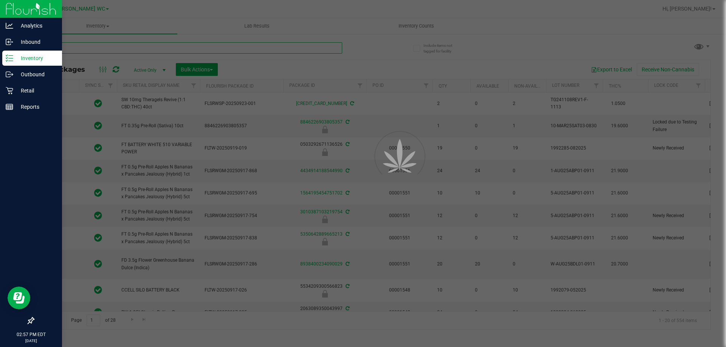
type input "[DATE]"
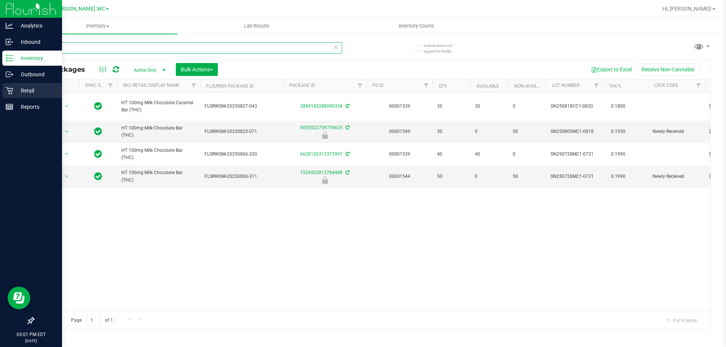
type input "milk"
click at [1, 90] on link "Retail" at bounding box center [31, 91] width 62 height 16
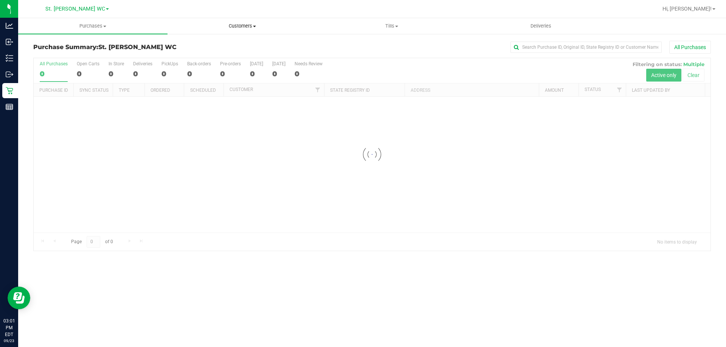
click at [246, 21] on uib-tab-heading "Customers All customers Add a new customer All physicians" at bounding box center [242, 26] width 149 height 15
click at [250, 43] on li "All customers" at bounding box center [241, 45] width 149 height 9
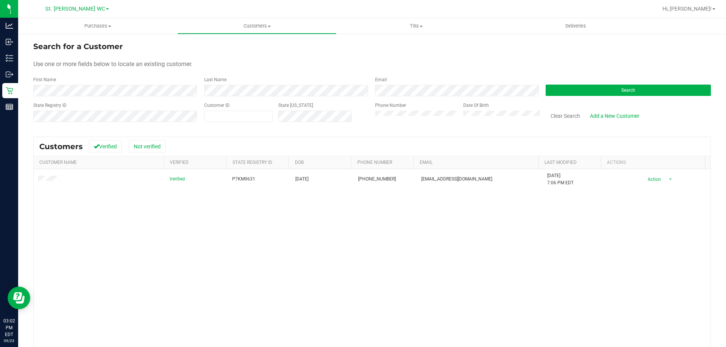
click at [660, 167] on th "Actions" at bounding box center [652, 162] width 104 height 13
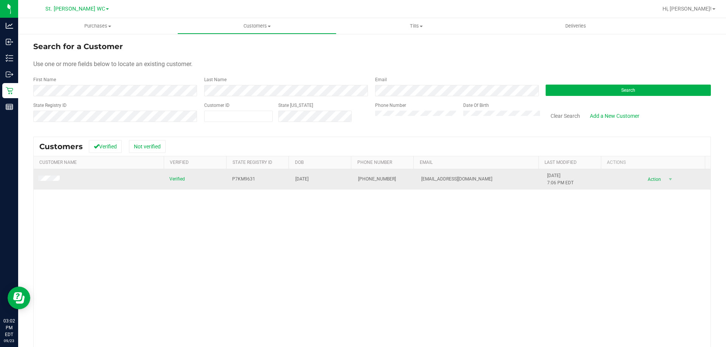
click at [650, 177] on span "Action" at bounding box center [653, 179] width 25 height 11
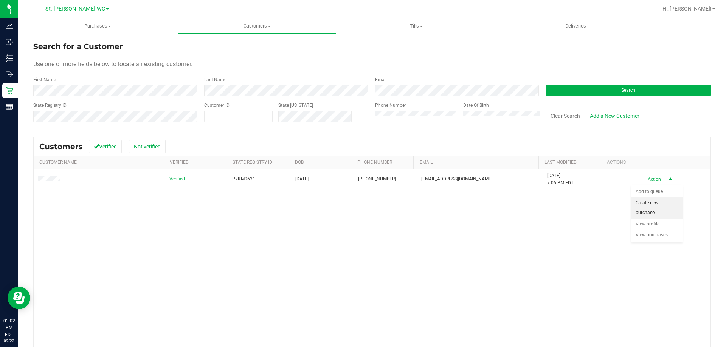
click at [647, 205] on li "Create new purchase" at bounding box center [656, 208] width 51 height 21
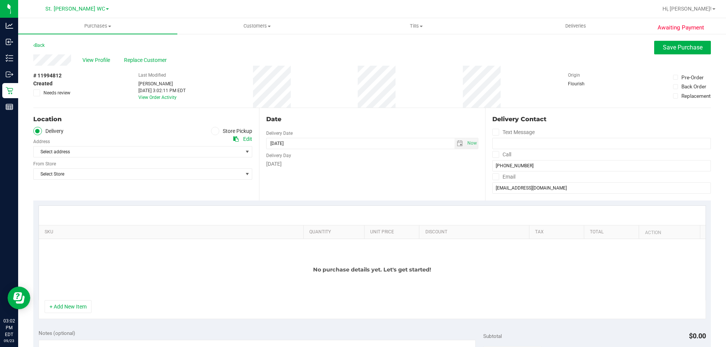
click at [213, 131] on icon at bounding box center [215, 131] width 5 height 0
click at [0, 0] on input "Store Pickup" at bounding box center [0, 0] width 0 height 0
click at [184, 150] on span "Select Store" at bounding box center [138, 152] width 209 height 11
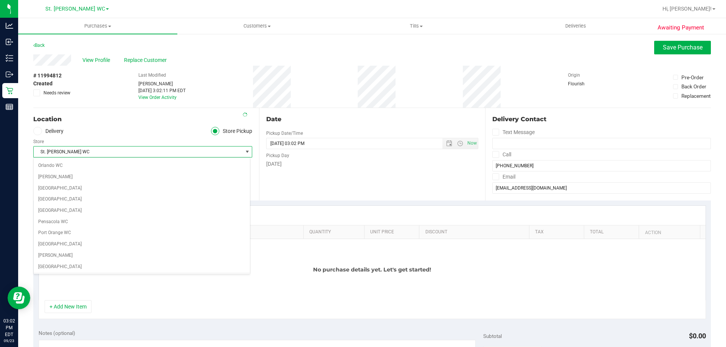
scroll to position [392, 0]
click at [151, 135] on ul "Delivery Store Pickup" at bounding box center [142, 131] width 219 height 9
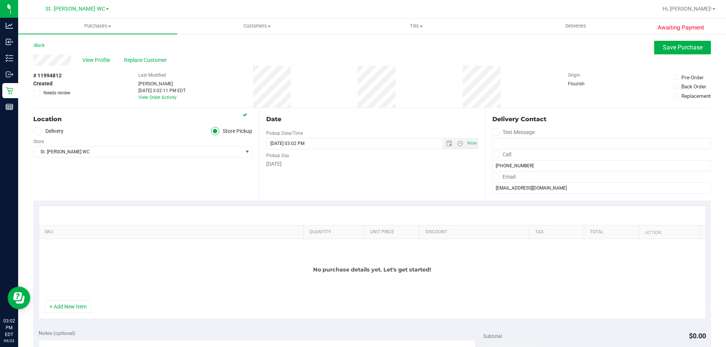
click at [181, 280] on div "No purchase details yet. Let's get started!" at bounding box center [372, 269] width 666 height 61
click at [73, 310] on button "+ Add New Item" at bounding box center [68, 306] width 47 height 13
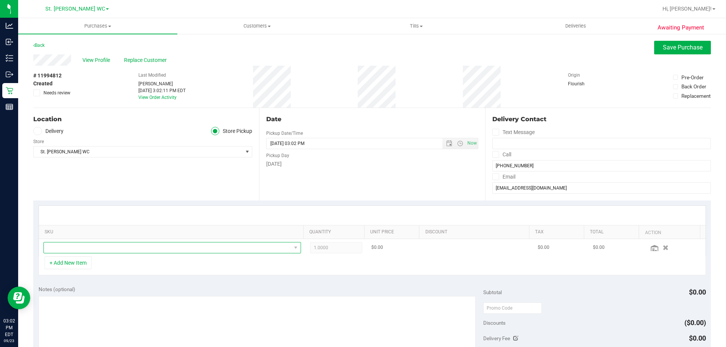
click at [228, 245] on span "NO DATA FOUND" at bounding box center [167, 248] width 247 height 11
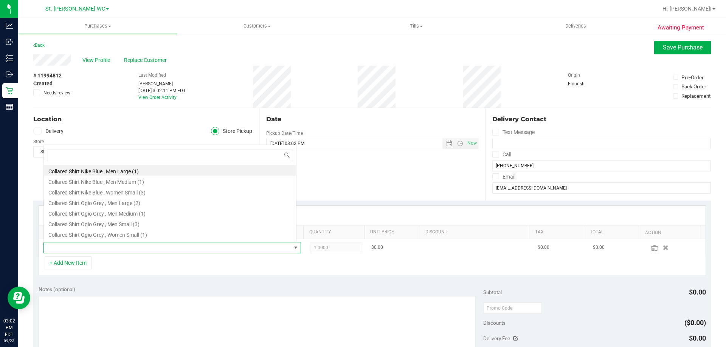
scroll to position [11, 251]
type input "l"
type input "dark"
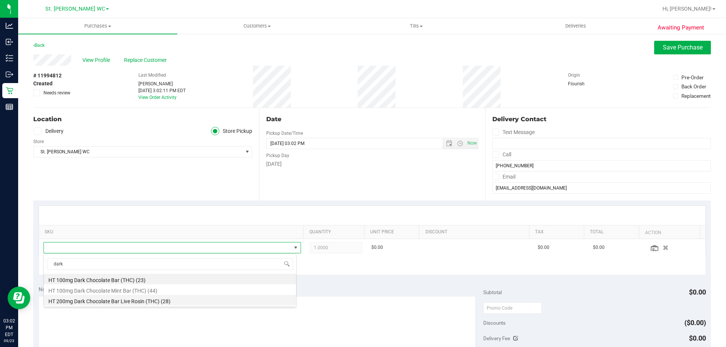
click at [179, 303] on li "HT 200mg Dark Chocolate Bar Live Rosin (THC) (28)" at bounding box center [170, 300] width 252 height 11
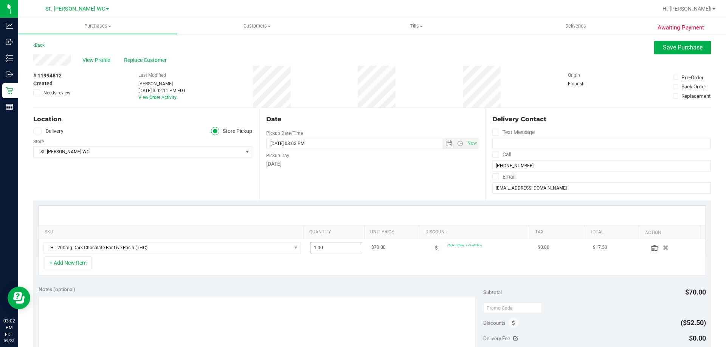
click at [333, 249] on input "1.00" at bounding box center [336, 248] width 52 height 11
click at [310, 289] on div "Notes (optional)" at bounding box center [261, 290] width 445 height 8
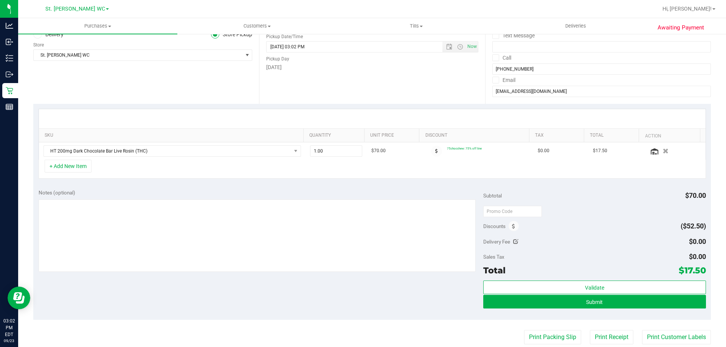
scroll to position [260, 0]
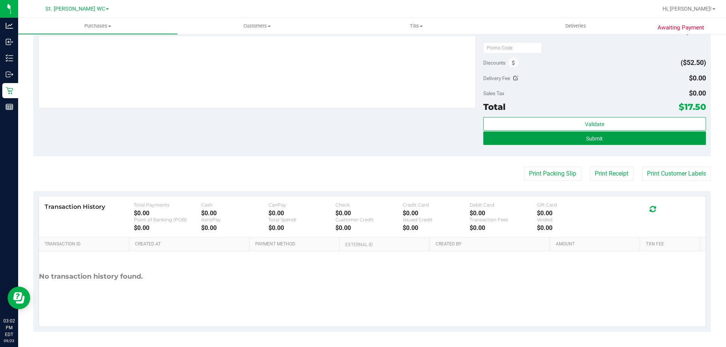
click at [552, 140] on button "Submit" at bounding box center [594, 139] width 222 height 14
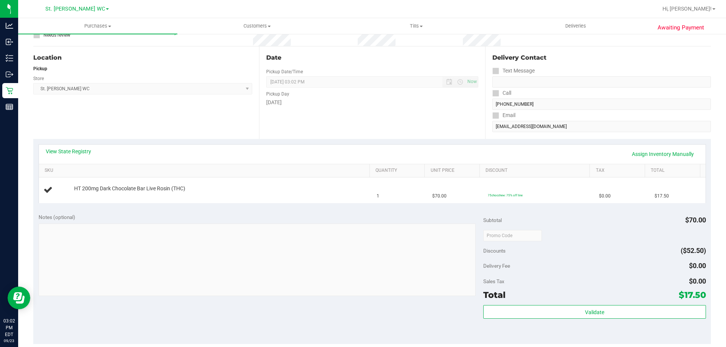
scroll to position [64, 0]
click at [80, 154] on link "View State Registry" at bounding box center [68, 153] width 45 height 8
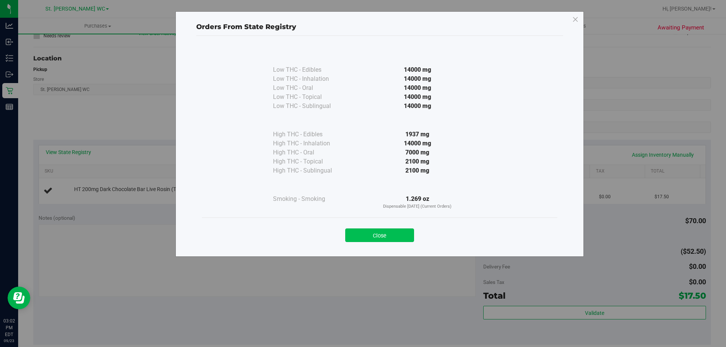
click at [382, 233] on button "Close" at bounding box center [379, 236] width 69 height 14
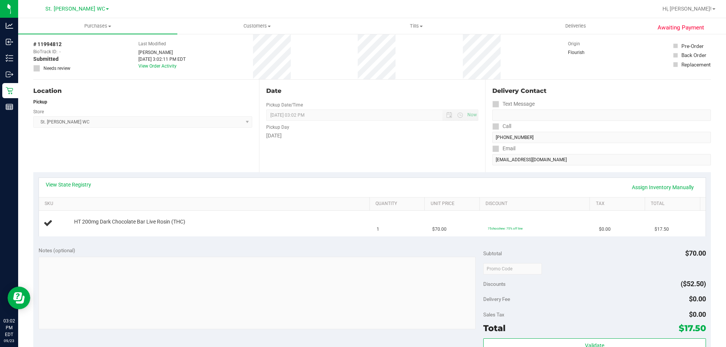
scroll to position [0, 0]
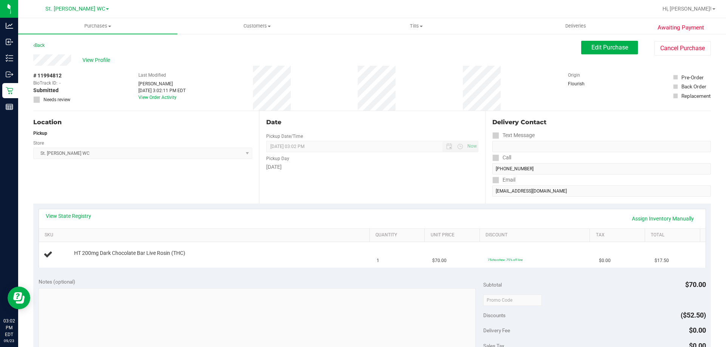
click at [610, 55] on div "Edit Purchase Cancel Purchase" at bounding box center [646, 48] width 130 height 15
click at [613, 43] on button "Edit Purchase" at bounding box center [609, 48] width 57 height 14
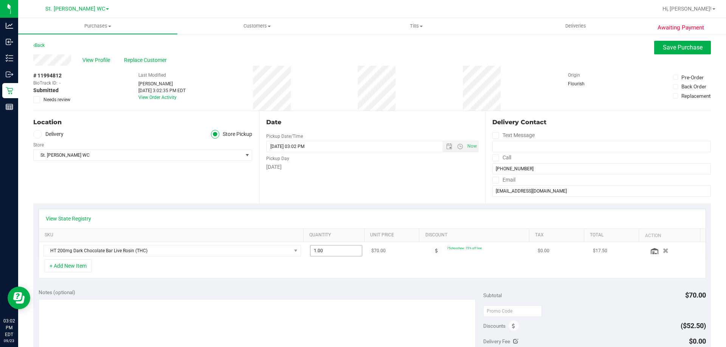
click at [325, 255] on span "1.00 1" at bounding box center [336, 250] width 53 height 11
type input "10"
type input "10.00"
click at [419, 200] on div "Date Pickup Date/Time [DATE] Now [DATE] 03:02 PM Now Pickup Day [DATE]" at bounding box center [372, 157] width 226 height 93
click at [665, 46] on span "Save Purchase" at bounding box center [682, 47] width 40 height 7
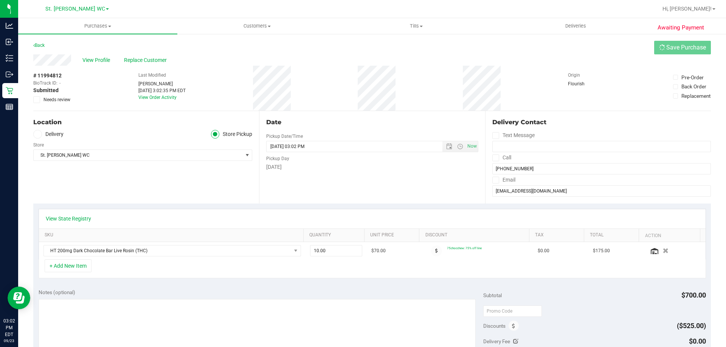
scroll to position [189, 0]
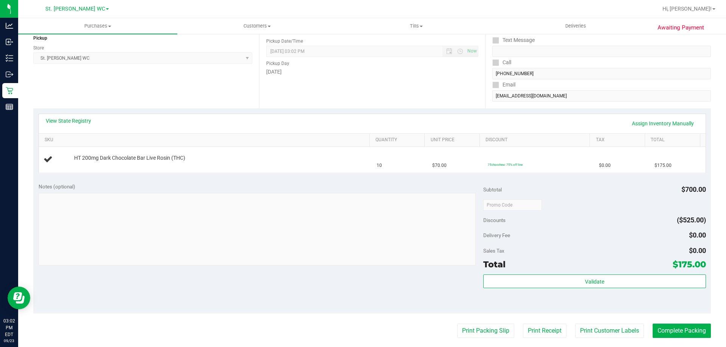
scroll to position [76, 0]
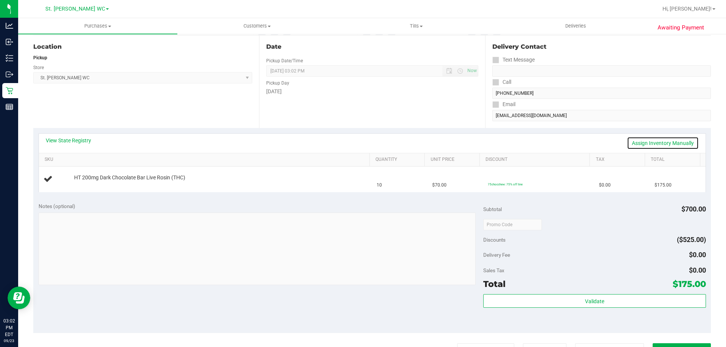
click at [658, 147] on link "Assign Inventory Manually" at bounding box center [663, 143] width 72 height 13
click at [87, 185] on link "Add Package" at bounding box center [87, 182] width 27 height 5
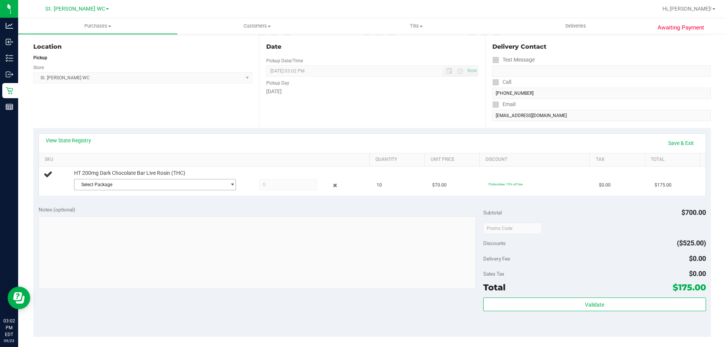
click at [105, 183] on span "Select Package" at bounding box center [150, 185] width 152 height 11
click at [116, 220] on li "2726281692662484 ( SN250612SC1-0617 | orig: FLSRWGM-20250623-237 )" at bounding box center [153, 215] width 158 height 11
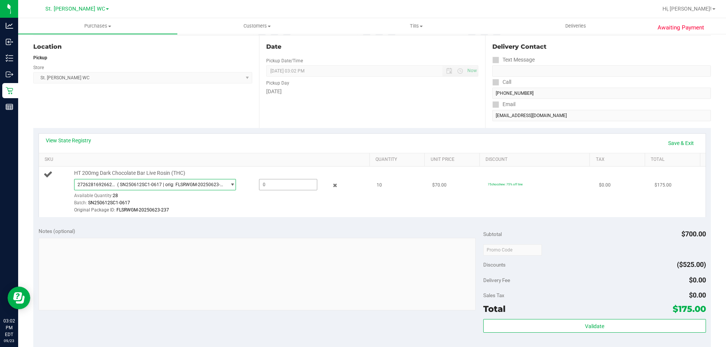
click at [306, 184] on span at bounding box center [288, 184] width 58 height 11
type input "10"
type input "10.0000"
click at [334, 227] on div "Notes (optional) Subtotal $700.00 Discounts ($525.00) Delivery Fee $0.00 Sales …" at bounding box center [371, 291] width 677 height 136
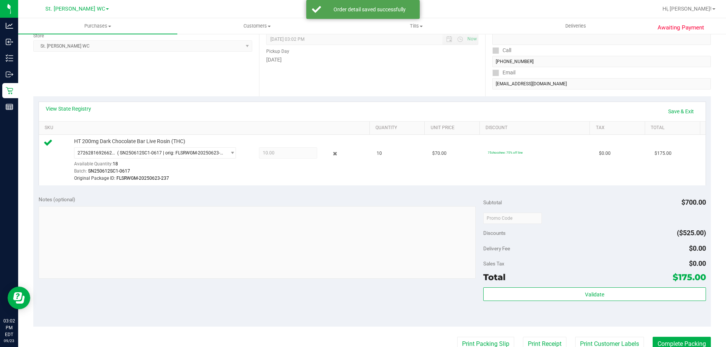
scroll to position [151, 0]
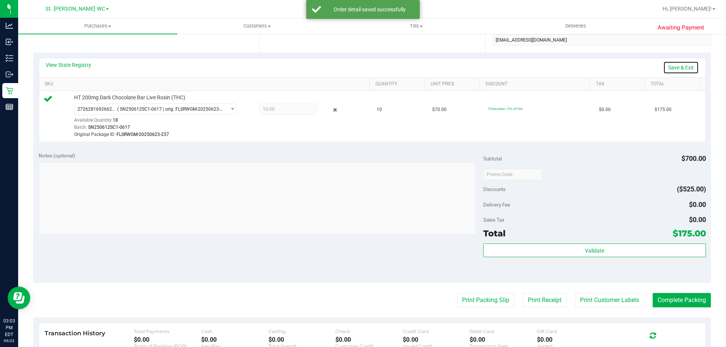
click at [677, 71] on link "Save & Exit" at bounding box center [681, 67] width 36 height 13
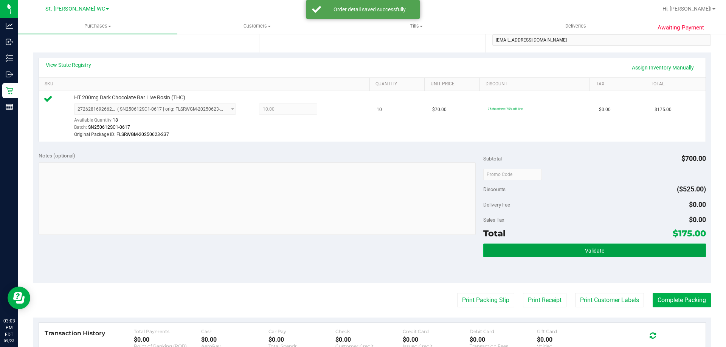
click at [559, 250] on button "Validate" at bounding box center [594, 251] width 222 height 14
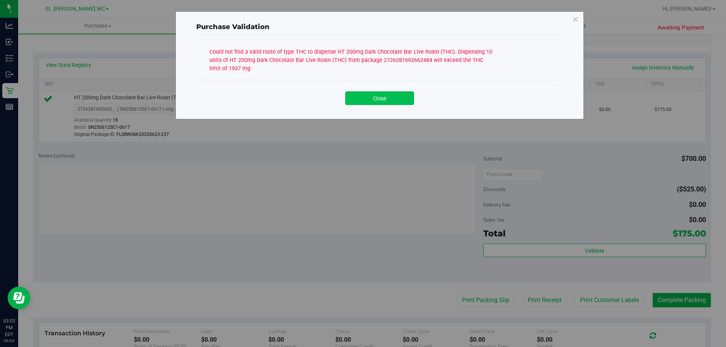
click at [374, 96] on button "Close" at bounding box center [379, 98] width 69 height 14
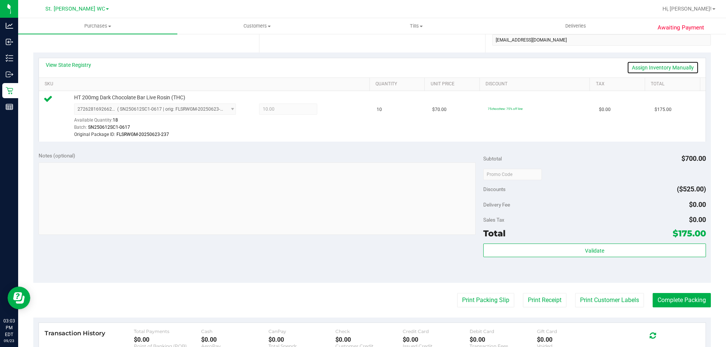
click at [671, 67] on link "Assign Inventory Manually" at bounding box center [663, 67] width 72 height 13
click at [331, 111] on icon at bounding box center [335, 110] width 8 height 9
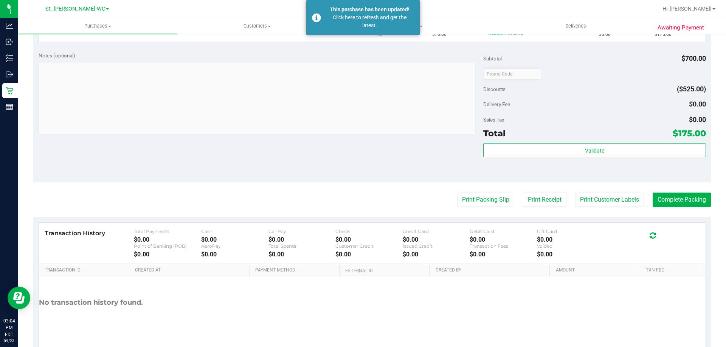
scroll to position [0, 0]
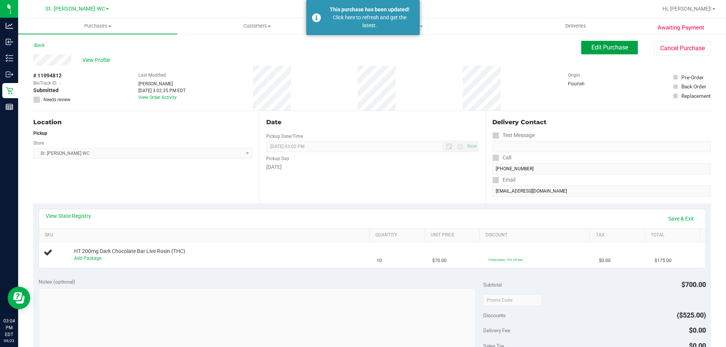
click at [606, 47] on span "Edit Purchase" at bounding box center [609, 47] width 37 height 7
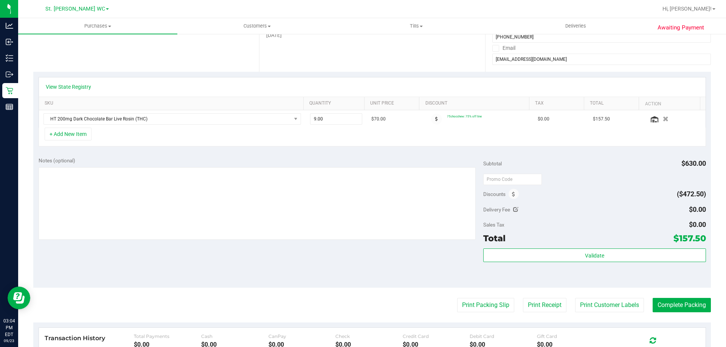
scroll to position [189, 0]
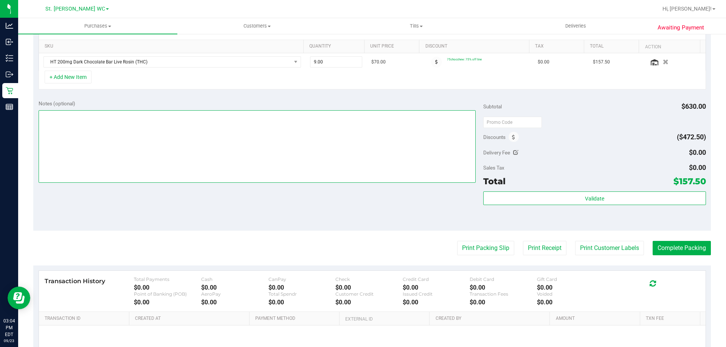
click at [167, 165] on textarea at bounding box center [257, 146] width 437 height 73
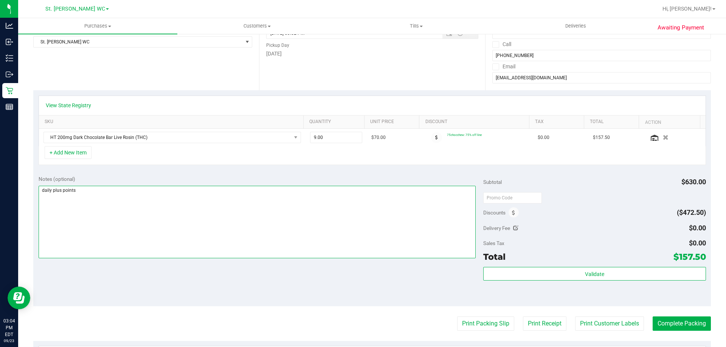
scroll to position [0, 0]
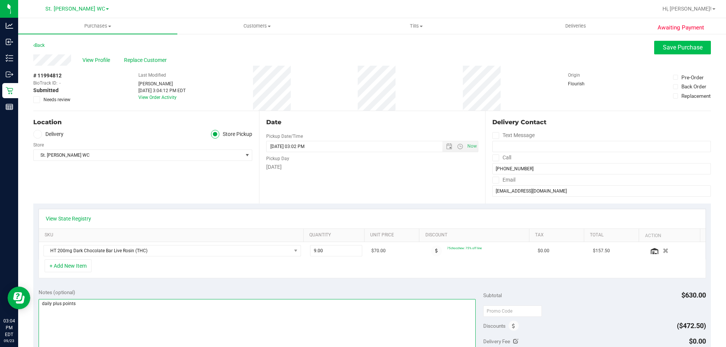
type textarea "daily plus points"
click at [686, 41] on button "Save Purchase" at bounding box center [682, 48] width 57 height 14
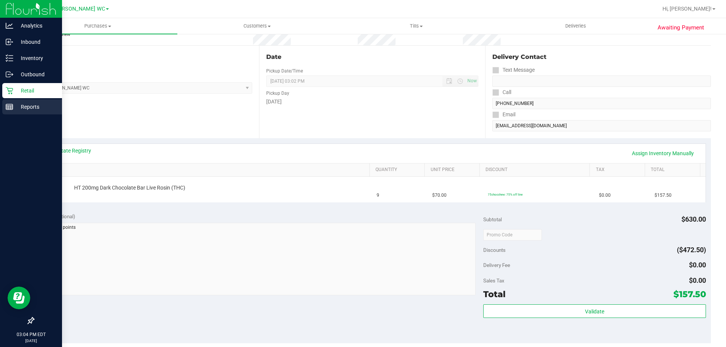
scroll to position [64, 0]
click at [25, 90] on p "Retail" at bounding box center [35, 90] width 45 height 9
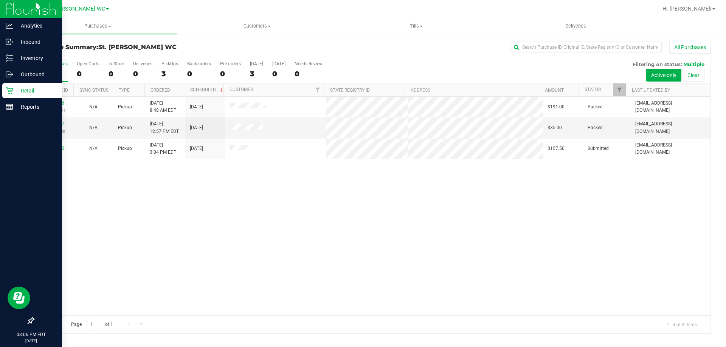
click at [13, 88] on icon at bounding box center [10, 91] width 8 height 8
click at [48, 55] on p "Inventory" at bounding box center [35, 58] width 45 height 9
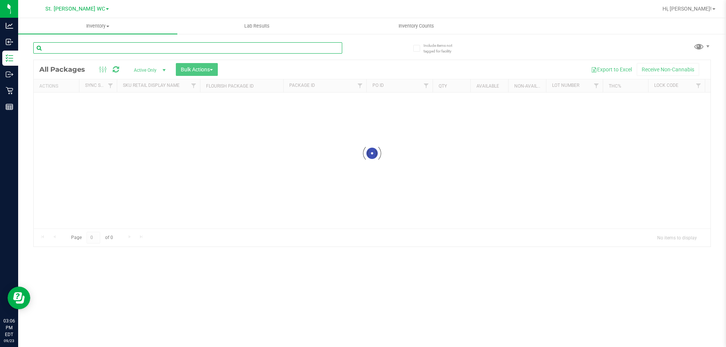
click at [120, 49] on input "text" at bounding box center [187, 47] width 309 height 11
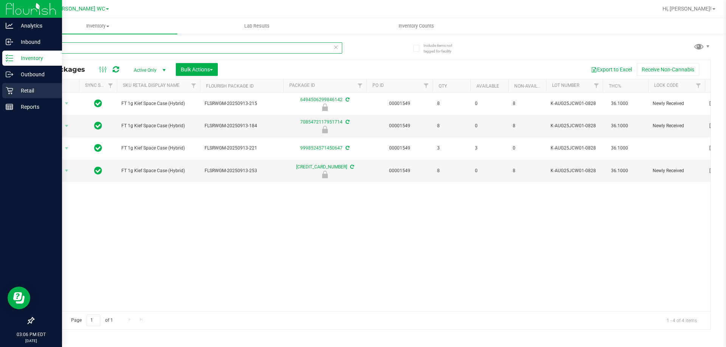
type input "jcw"
click at [9, 96] on div "Retail" at bounding box center [32, 90] width 60 height 15
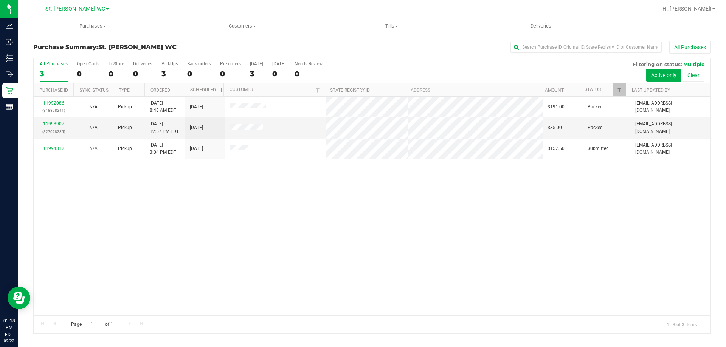
click at [181, 176] on div "11992086 (318858241) N/A Pickup [DATE] 8:48 AM EDT 9/23/2025 $191.00 Packed [EM…" at bounding box center [372, 206] width 676 height 219
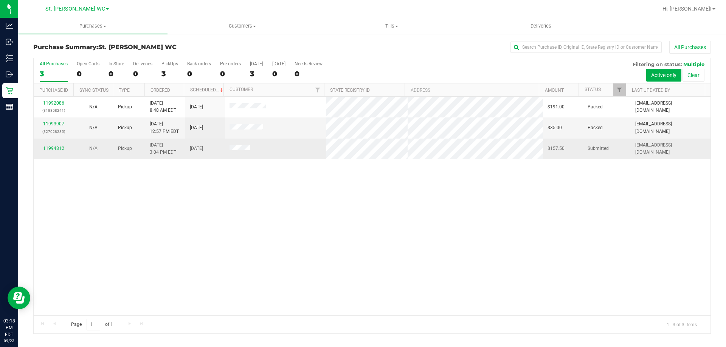
click at [56, 152] on div "11994812" at bounding box center [53, 148] width 31 height 7
click at [55, 150] on link "11994812" at bounding box center [53, 148] width 21 height 5
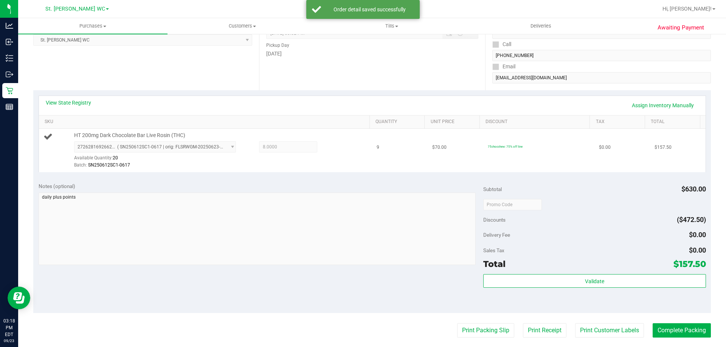
click at [277, 171] on td "HT 200mg Dark Chocolate Bar Live Rosin (THC) 2726281692662484 ( SN250612SC1-061…" at bounding box center [205, 150] width 333 height 43
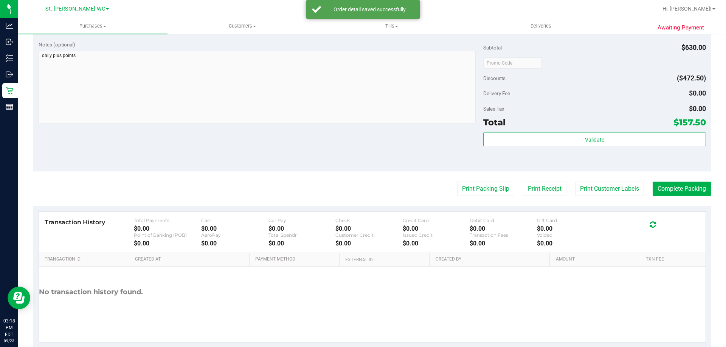
scroll to position [265, 0]
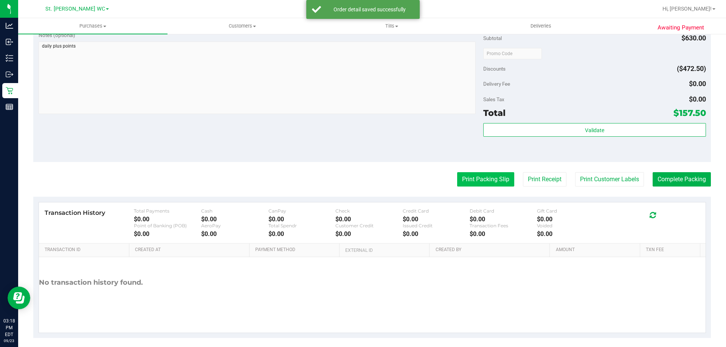
click at [459, 180] on button "Print Packing Slip" at bounding box center [485, 179] width 57 height 14
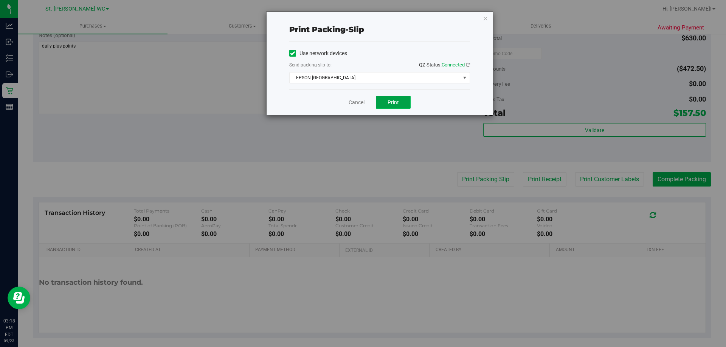
click at [384, 106] on button "Print" at bounding box center [393, 102] width 35 height 13
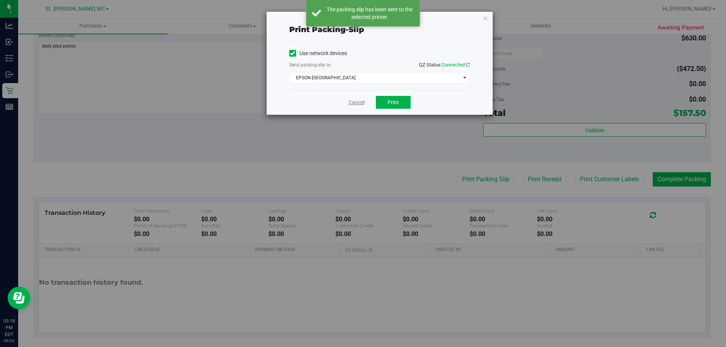
click at [356, 99] on link "Cancel" at bounding box center [356, 103] width 16 height 8
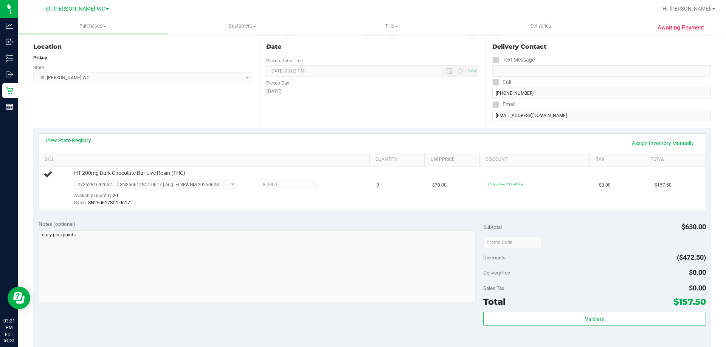
scroll to position [113, 0]
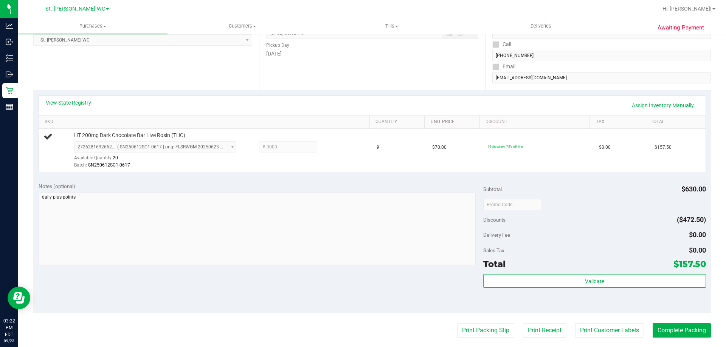
click at [457, 323] on button "Print Packing Slip" at bounding box center [485, 330] width 57 height 14
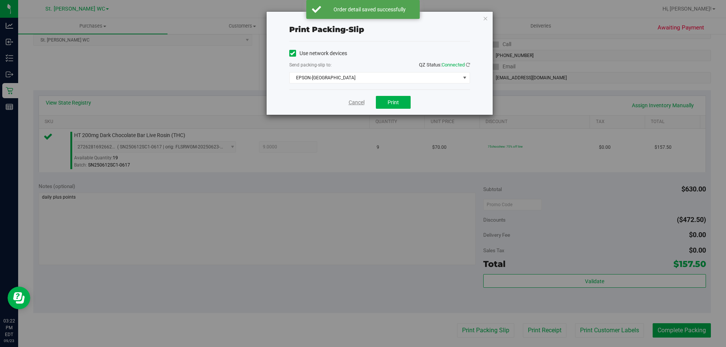
click at [363, 104] on link "Cancel" at bounding box center [356, 103] width 16 height 8
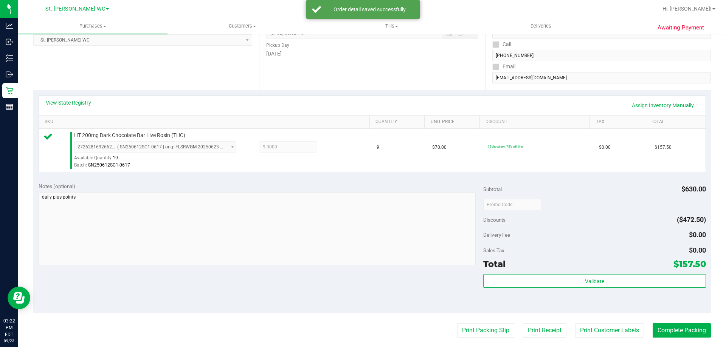
click at [575, 289] on div "Validate" at bounding box center [594, 291] width 222 height 34
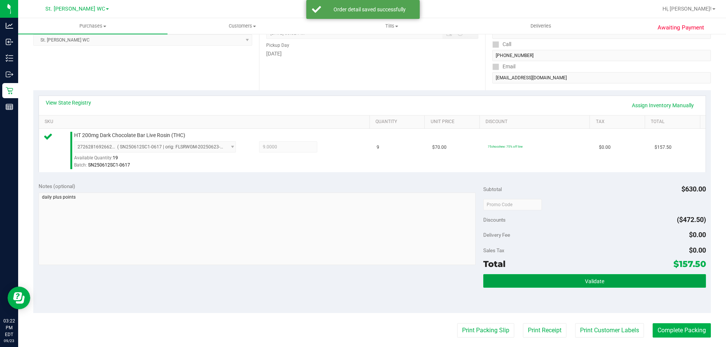
click at [575, 288] on button "Validate" at bounding box center [594, 281] width 222 height 14
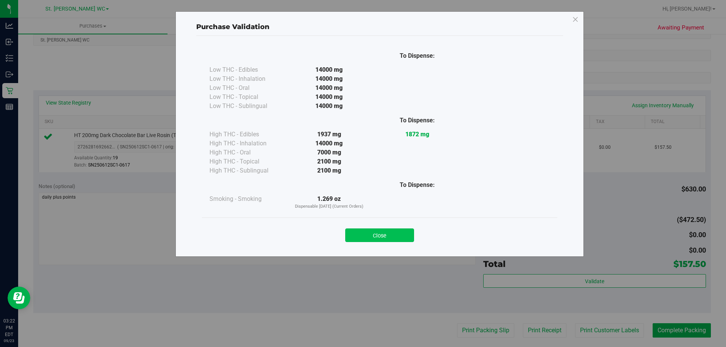
click at [375, 234] on button "Close" at bounding box center [379, 236] width 69 height 14
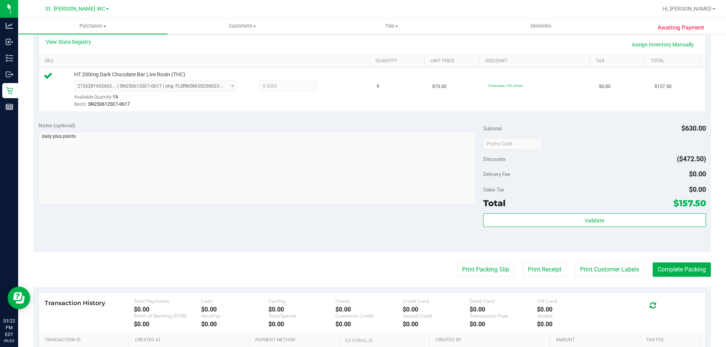
scroll to position [227, 0]
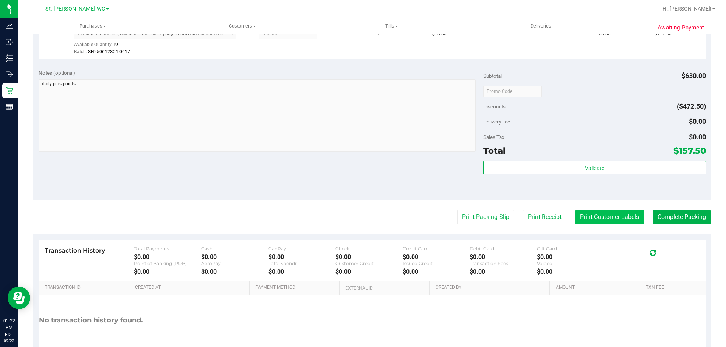
click at [593, 213] on button "Print Customer Labels" at bounding box center [609, 217] width 69 height 14
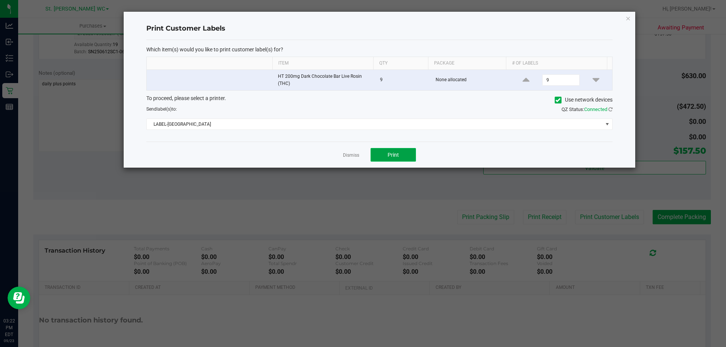
click at [389, 159] on button "Print" at bounding box center [392, 155] width 45 height 14
click at [353, 157] on link "Dismiss" at bounding box center [351, 155] width 16 height 6
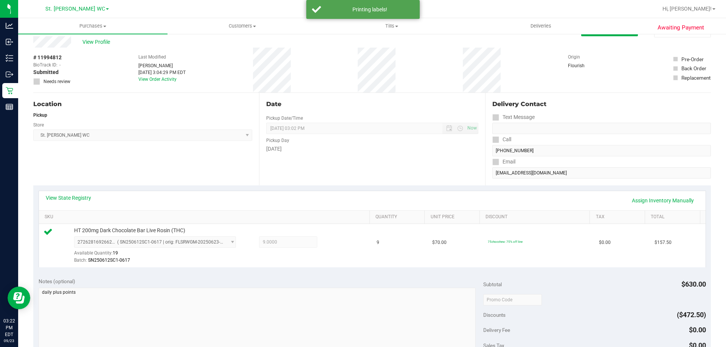
scroll to position [0, 0]
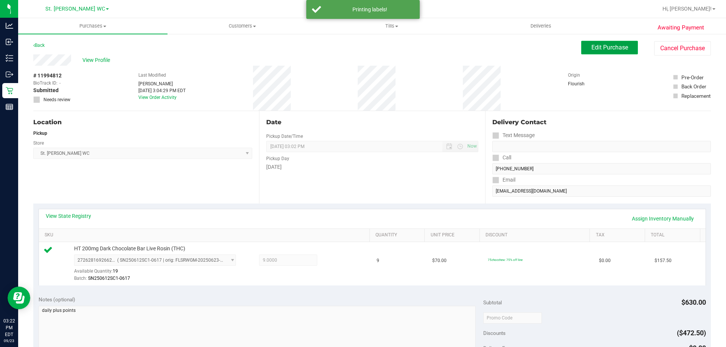
click at [610, 50] on span "Edit Purchase" at bounding box center [609, 47] width 37 height 7
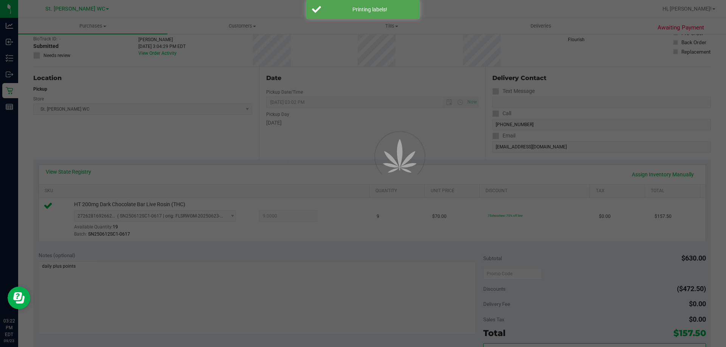
scroll to position [113, 0]
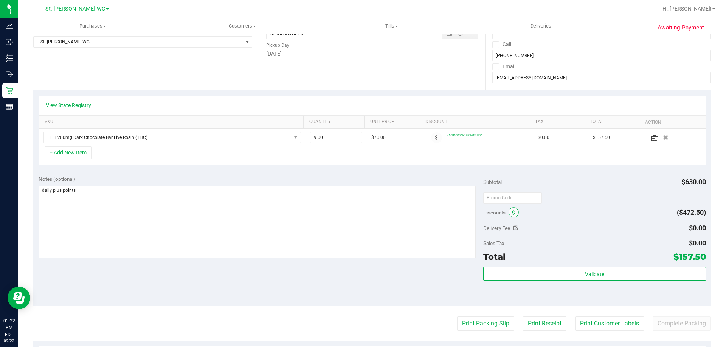
click at [512, 212] on icon at bounding box center [513, 212] width 3 height 5
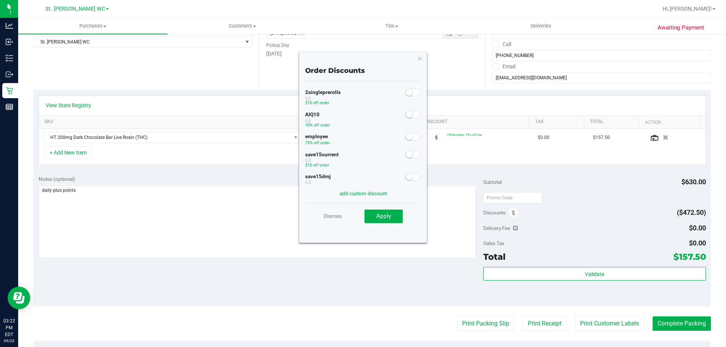
click at [406, 114] on small at bounding box center [408, 114] width 7 height 7
click at [388, 214] on span "Apply" at bounding box center [383, 216] width 15 height 7
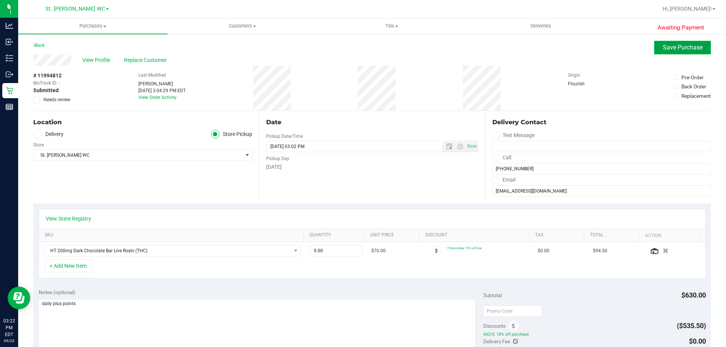
click at [673, 47] on span "Save Purchase" at bounding box center [682, 47] width 40 height 7
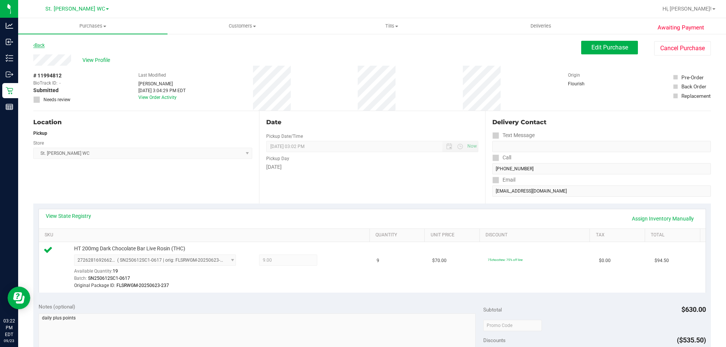
click at [40, 47] on link "Back" at bounding box center [38, 45] width 11 height 5
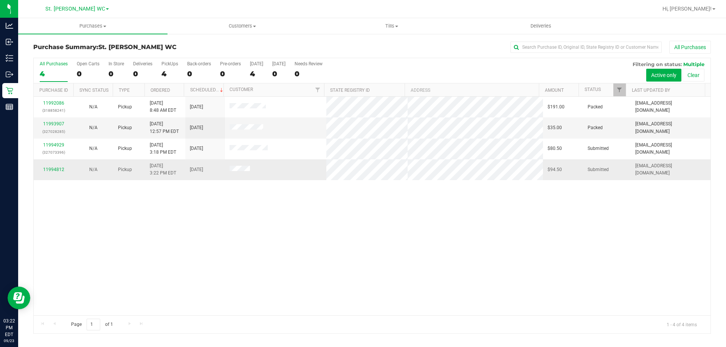
click at [41, 169] on div "11994812" at bounding box center [53, 169] width 31 height 7
click at [44, 169] on link "11994812" at bounding box center [53, 169] width 21 height 5
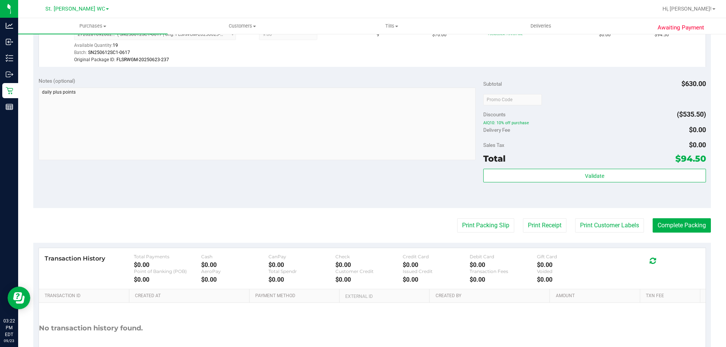
scroll to position [227, 0]
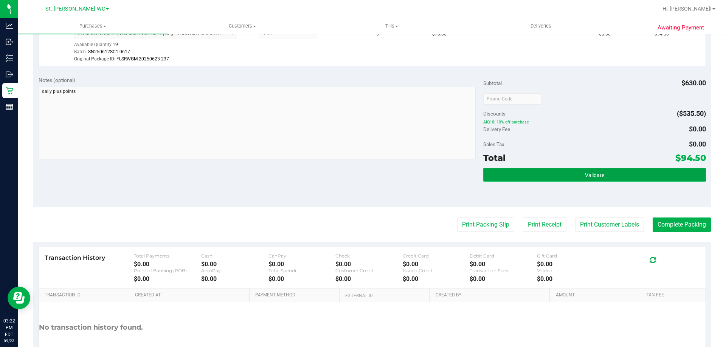
click at [537, 178] on button "Validate" at bounding box center [594, 175] width 222 height 14
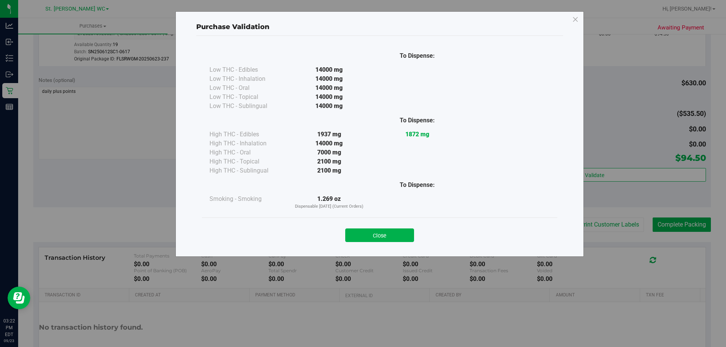
click at [388, 228] on div "Close" at bounding box center [379, 233] width 344 height 19
click at [384, 234] on button "Close" at bounding box center [379, 236] width 69 height 14
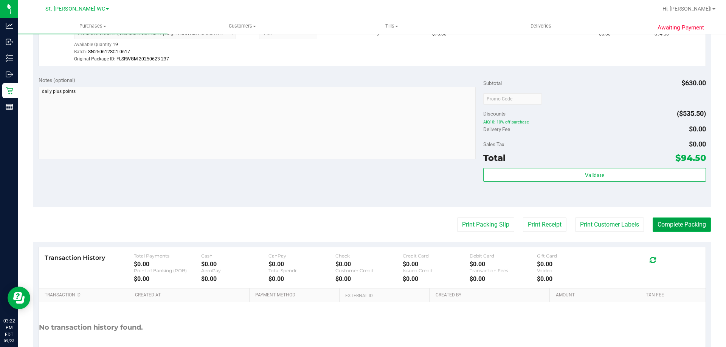
click at [656, 226] on button "Complete Packing" at bounding box center [681, 225] width 58 height 14
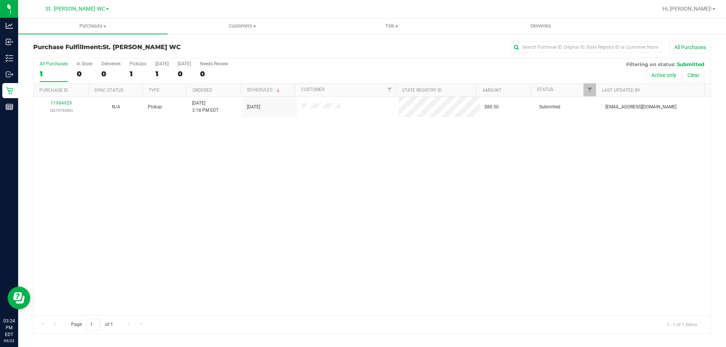
click at [472, 207] on div "11994929 (327073396) N/A Pickup [DATE] 3:18 PM EDT 9/23/2025 $80.50 Submitted […" at bounding box center [372, 206] width 676 height 219
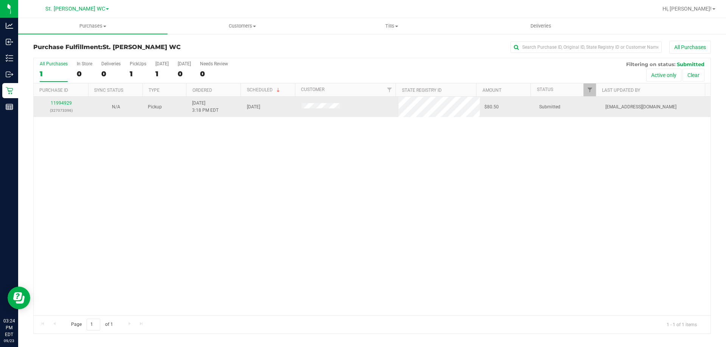
click at [67, 99] on td "11994929 (327073396)" at bounding box center [61, 107] width 55 height 20
click at [67, 101] on link "11994929" at bounding box center [61, 103] width 21 height 5
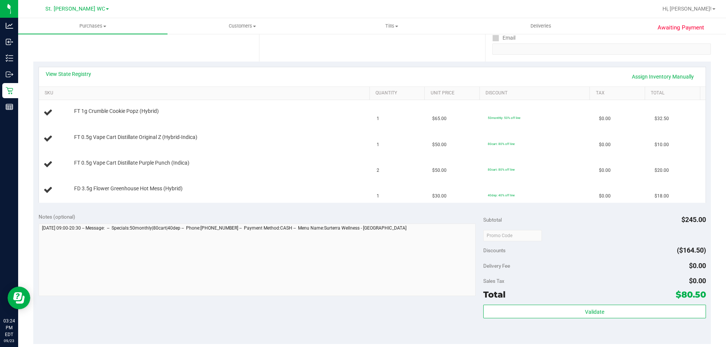
scroll to position [189, 0]
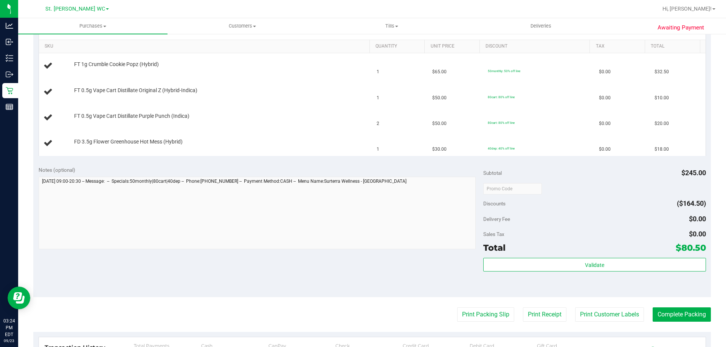
click at [483, 306] on purchase-details "Back Edit Purchase Cancel Purchase View Profile # 11994929 BioTrack ID: - Submi…" at bounding box center [371, 163] width 677 height 622
click at [482, 315] on button "Print Packing Slip" at bounding box center [485, 315] width 57 height 14
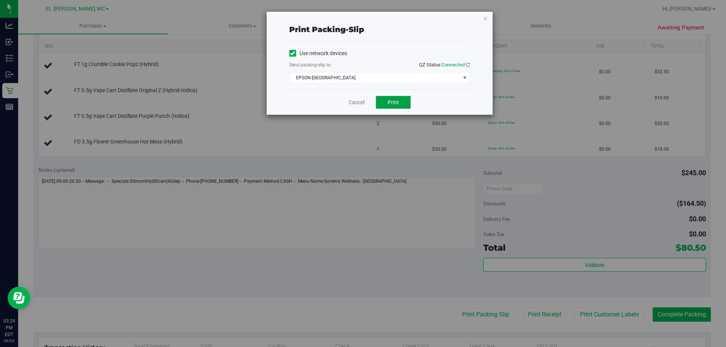
click at [385, 105] on button "Print" at bounding box center [393, 102] width 35 height 13
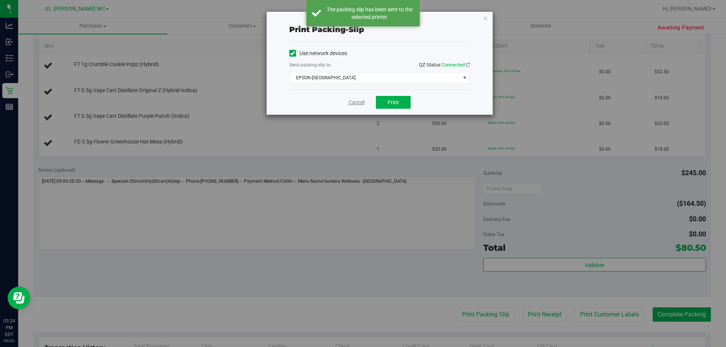
click at [359, 104] on link "Cancel" at bounding box center [356, 103] width 16 height 8
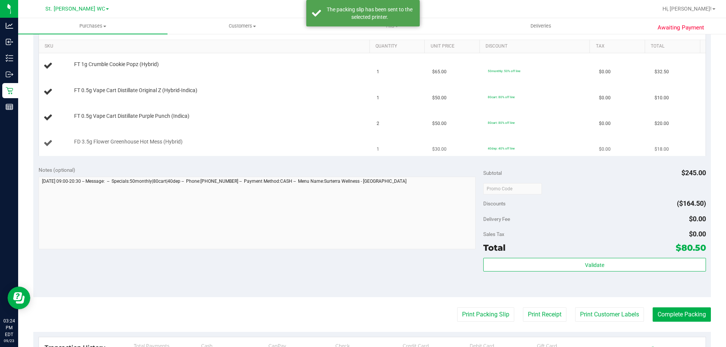
click at [310, 135] on td "FD 3.5g Flower Greenhouse Hot Mess (Hybrid)" at bounding box center [205, 143] width 333 height 25
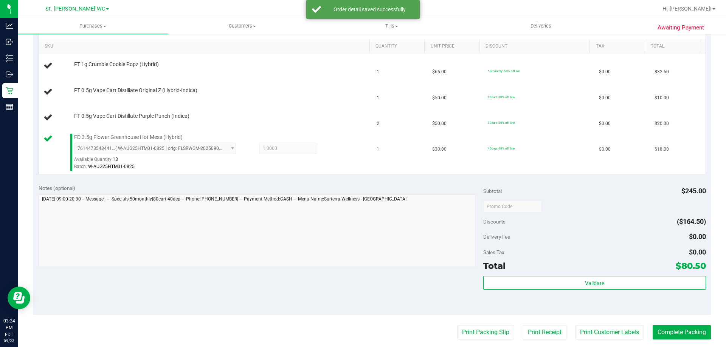
scroll to position [151, 0]
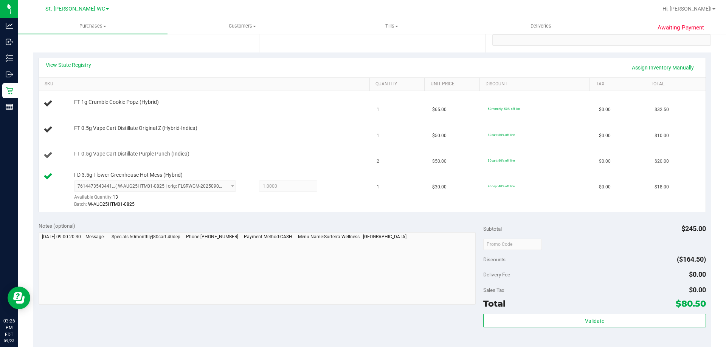
click at [516, 156] on td "80cart: 80% off line" at bounding box center [538, 156] width 111 height 26
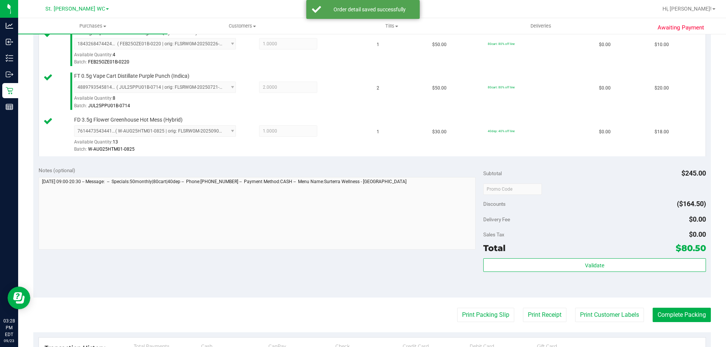
scroll to position [265, 0]
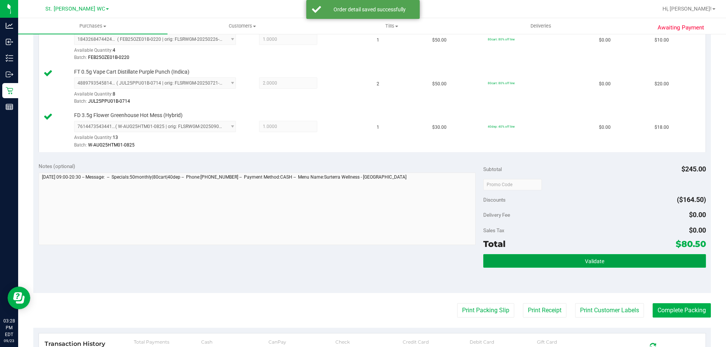
click at [557, 257] on button "Validate" at bounding box center [594, 261] width 222 height 14
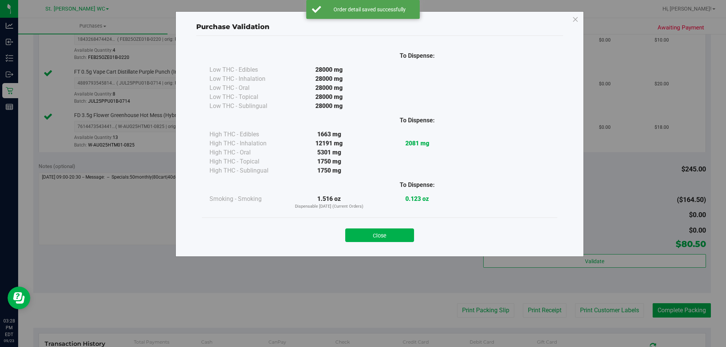
click at [401, 237] on button "Close" at bounding box center [379, 236] width 69 height 14
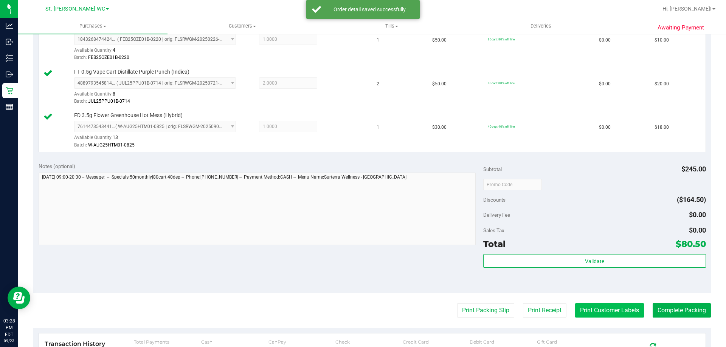
click at [596, 309] on button "Print Customer Labels" at bounding box center [609, 310] width 69 height 14
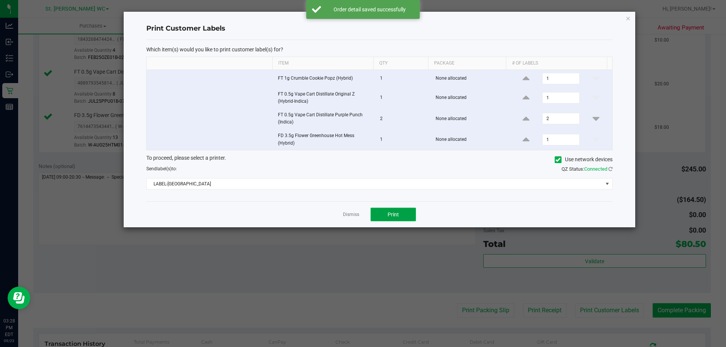
click at [393, 210] on button "Print" at bounding box center [392, 215] width 45 height 14
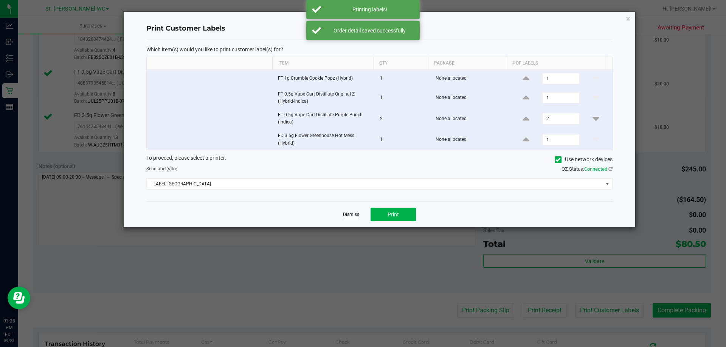
click at [350, 217] on link "Dismiss" at bounding box center [351, 215] width 16 height 6
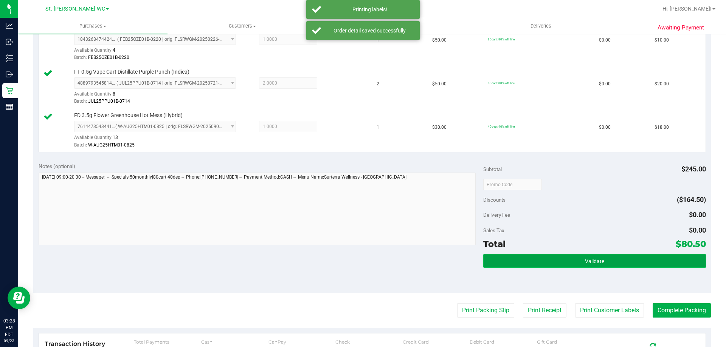
click at [515, 264] on button "Validate" at bounding box center [594, 261] width 222 height 14
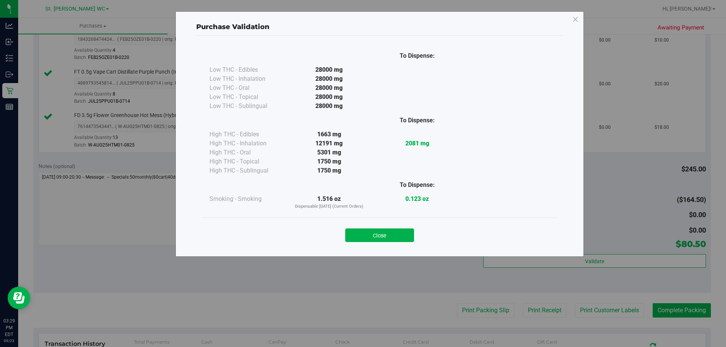
click at [371, 243] on div "Close" at bounding box center [379, 233] width 355 height 31
click at [360, 229] on button "Close" at bounding box center [379, 236] width 69 height 14
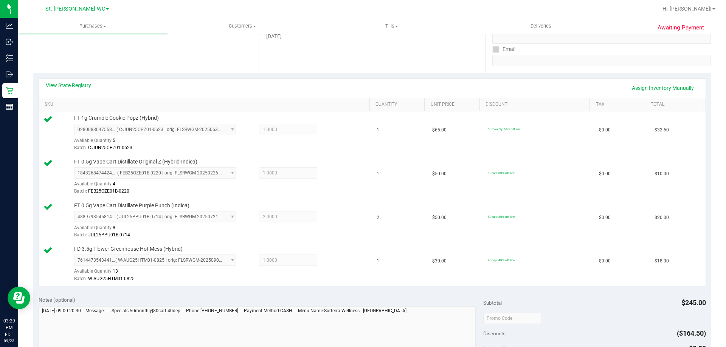
scroll to position [302, 0]
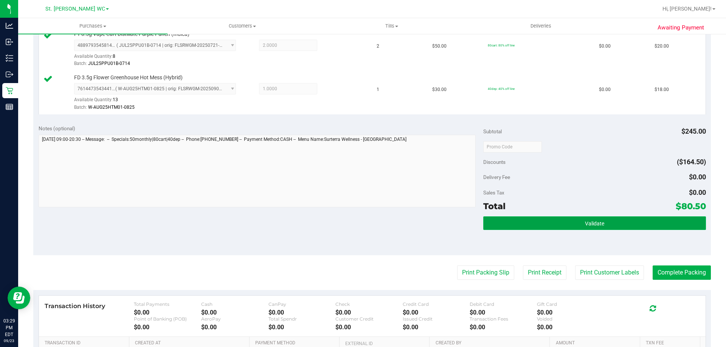
click at [629, 226] on button "Validate" at bounding box center [594, 224] width 222 height 14
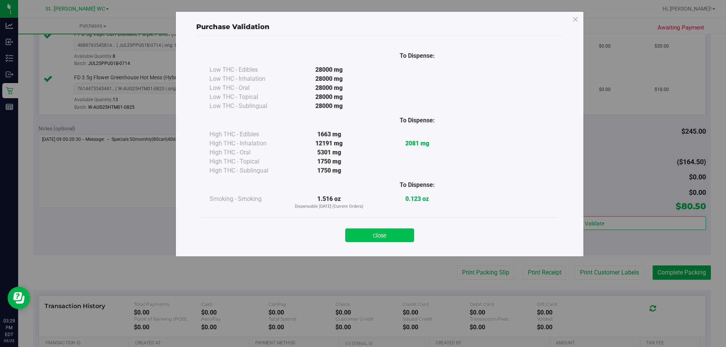
click at [387, 233] on button "Close" at bounding box center [379, 236] width 69 height 14
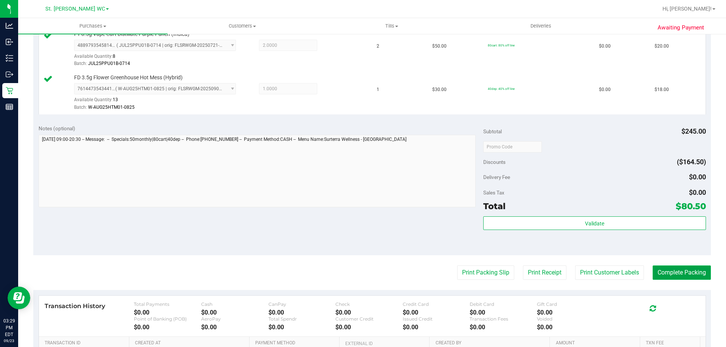
click at [661, 266] on button "Complete Packing" at bounding box center [681, 273] width 58 height 14
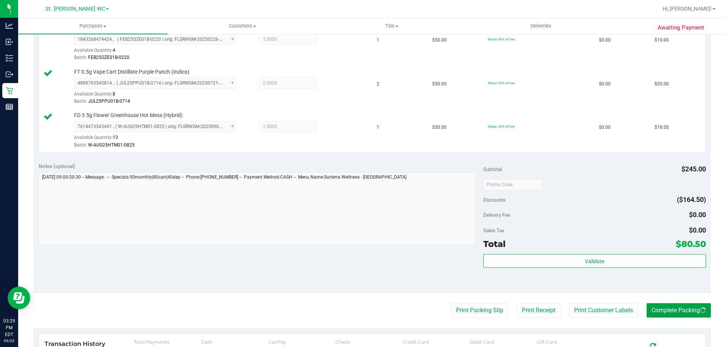
scroll to position [0, 0]
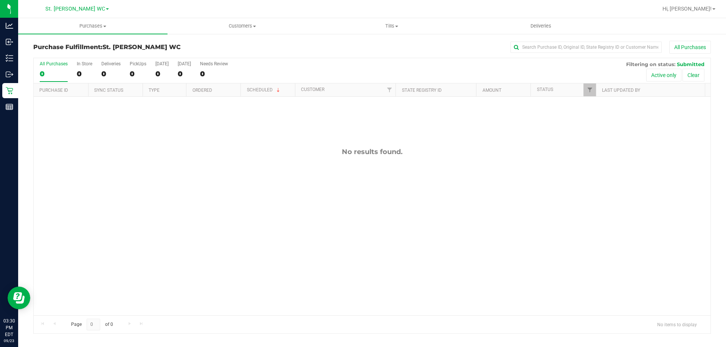
click at [466, 224] on div "No results found." at bounding box center [372, 232] width 676 height 270
click at [104, 22] on uib-tab-heading "Purchases Summary of purchases Fulfillment All purchases" at bounding box center [92, 26] width 149 height 16
click at [96, 56] on li "Fulfillment" at bounding box center [92, 54] width 149 height 9
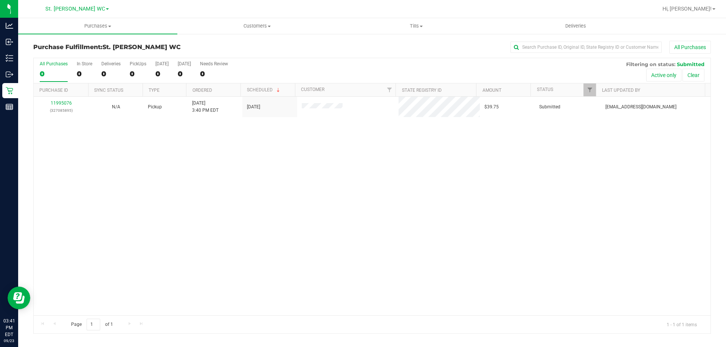
click at [565, 263] on div "11995076 (327085895) N/A Pickup [DATE] 3:40 PM EDT 9/23/2025 $39.75 Submitted […" at bounding box center [372, 206] width 676 height 219
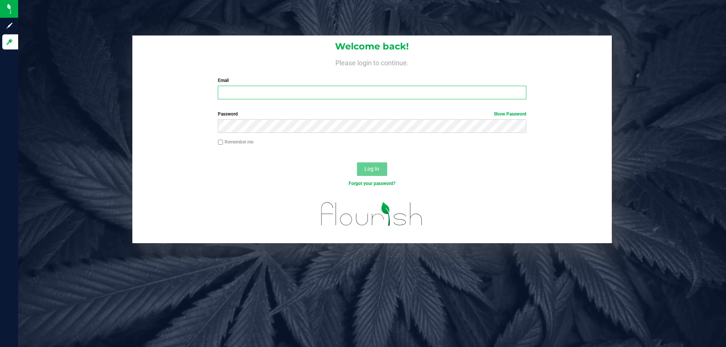
click at [294, 91] on input "Email" at bounding box center [372, 93] width 308 height 14
type input "[EMAIL_ADDRESS][DOMAIN_NAME]"
click at [357, 162] on button "Log In" at bounding box center [372, 169] width 30 height 14
